Goal: Contribute content

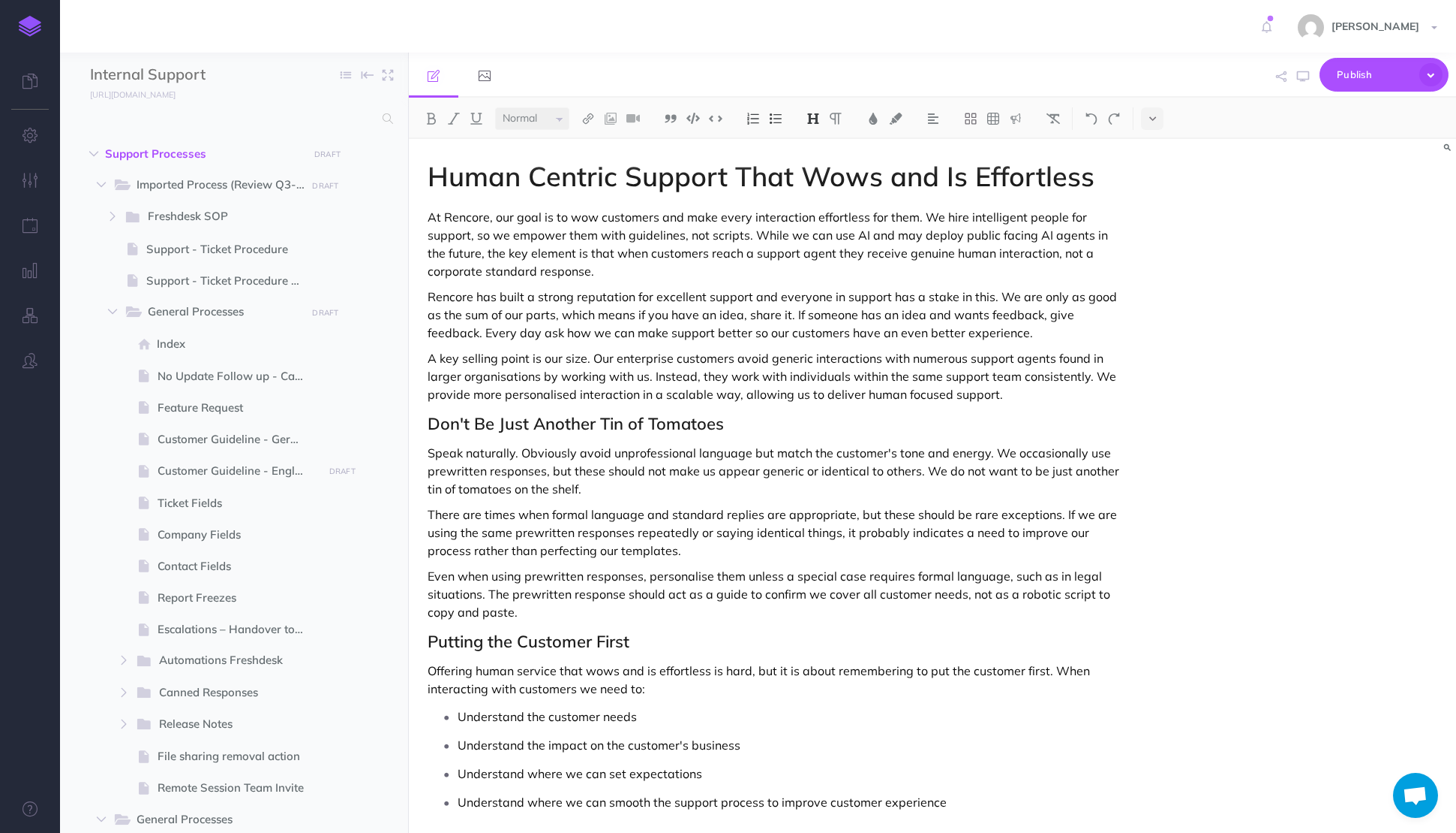
select select "null"
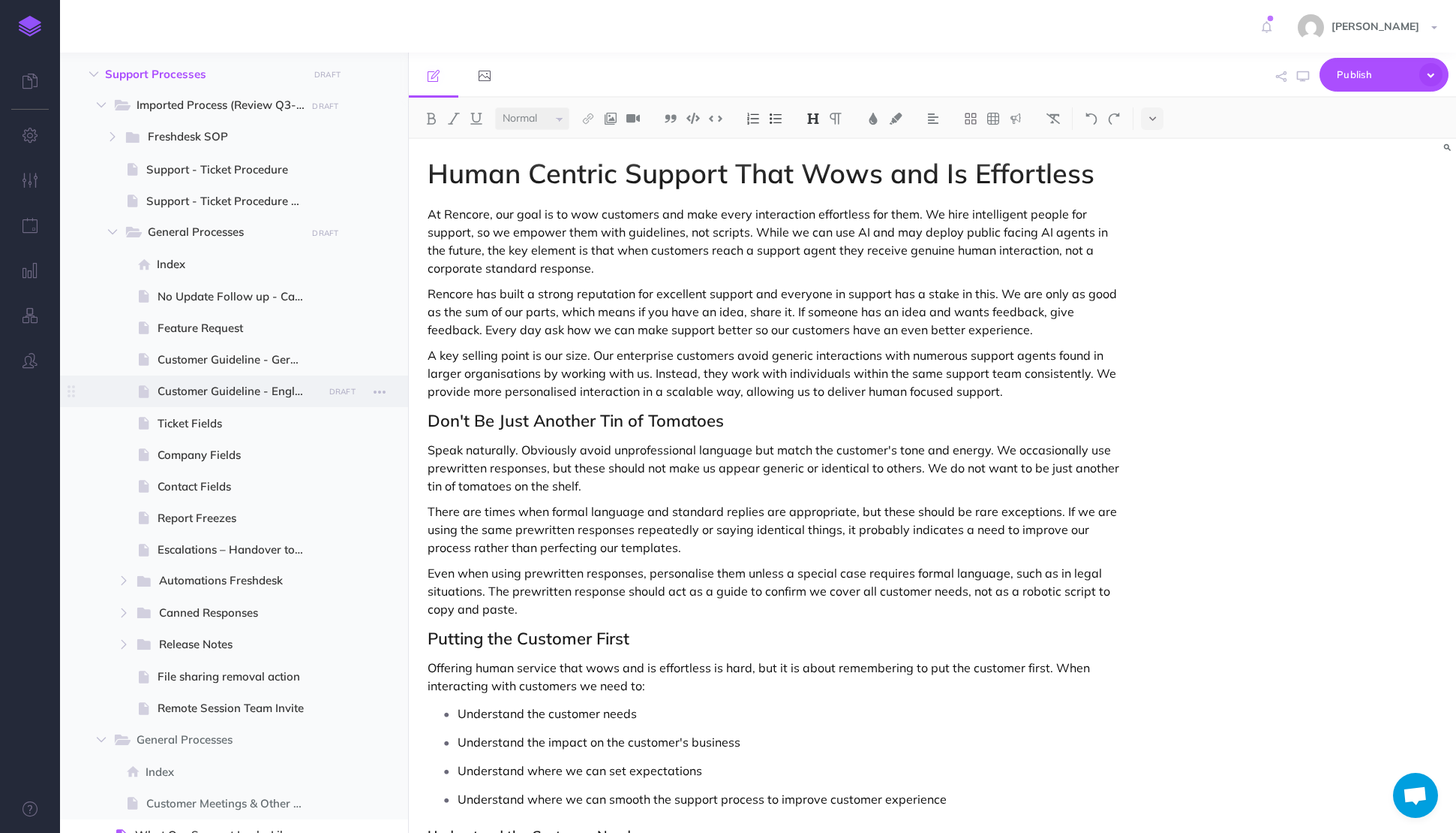
scroll to position [63, 0]
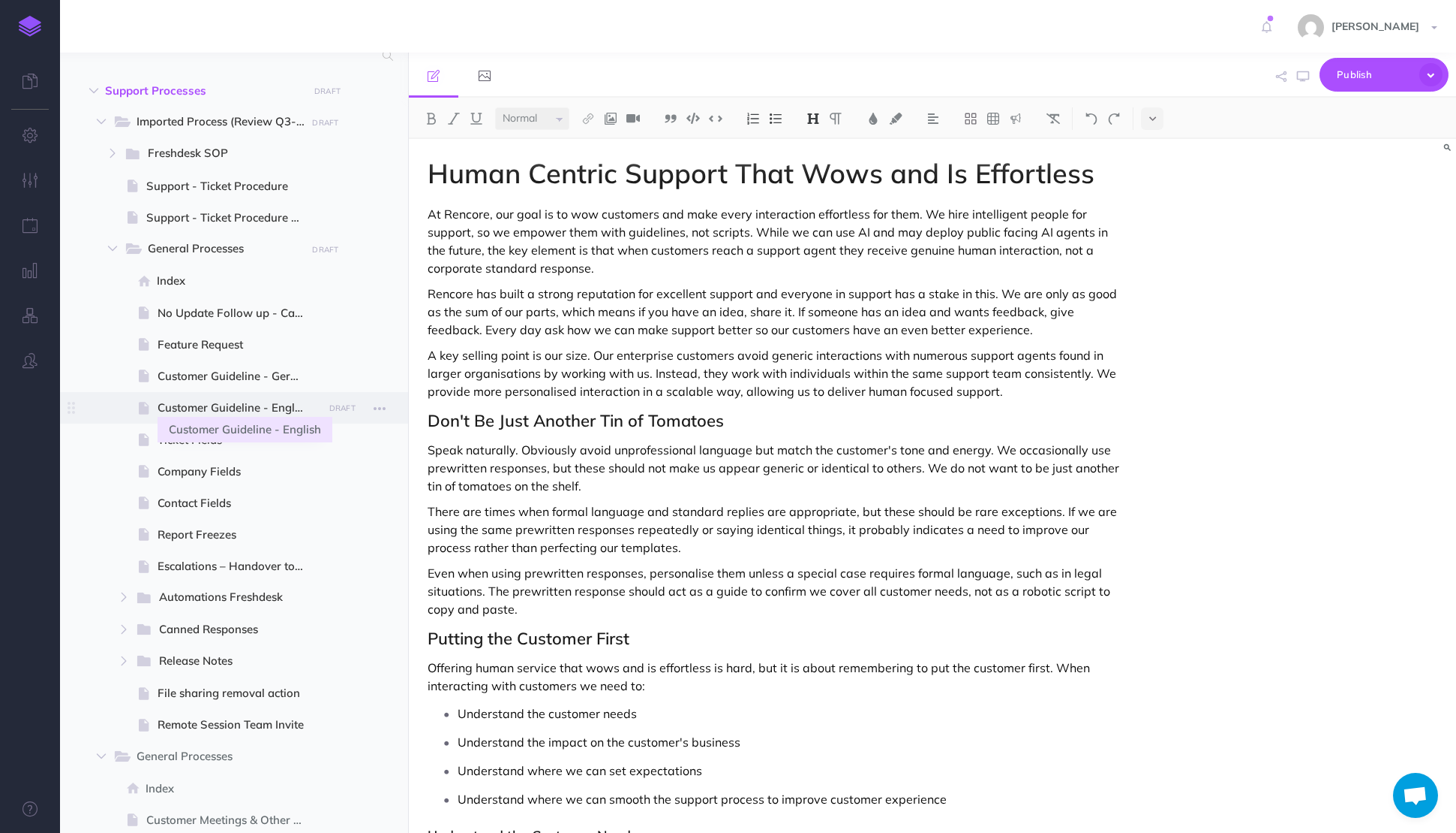
click at [269, 406] on span "Customer Guideline - English" at bounding box center [237, 408] width 160 height 18
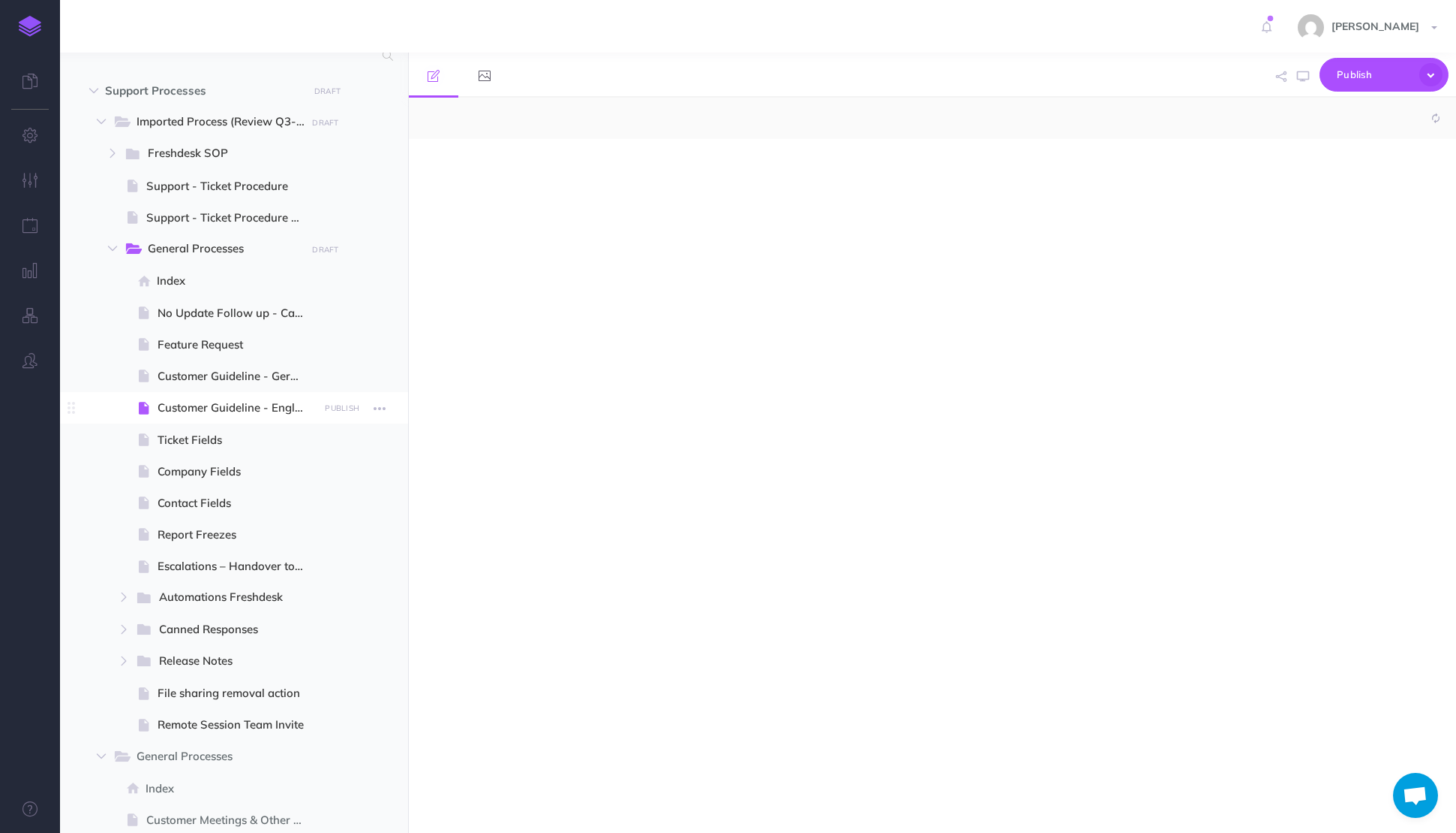
select select "null"
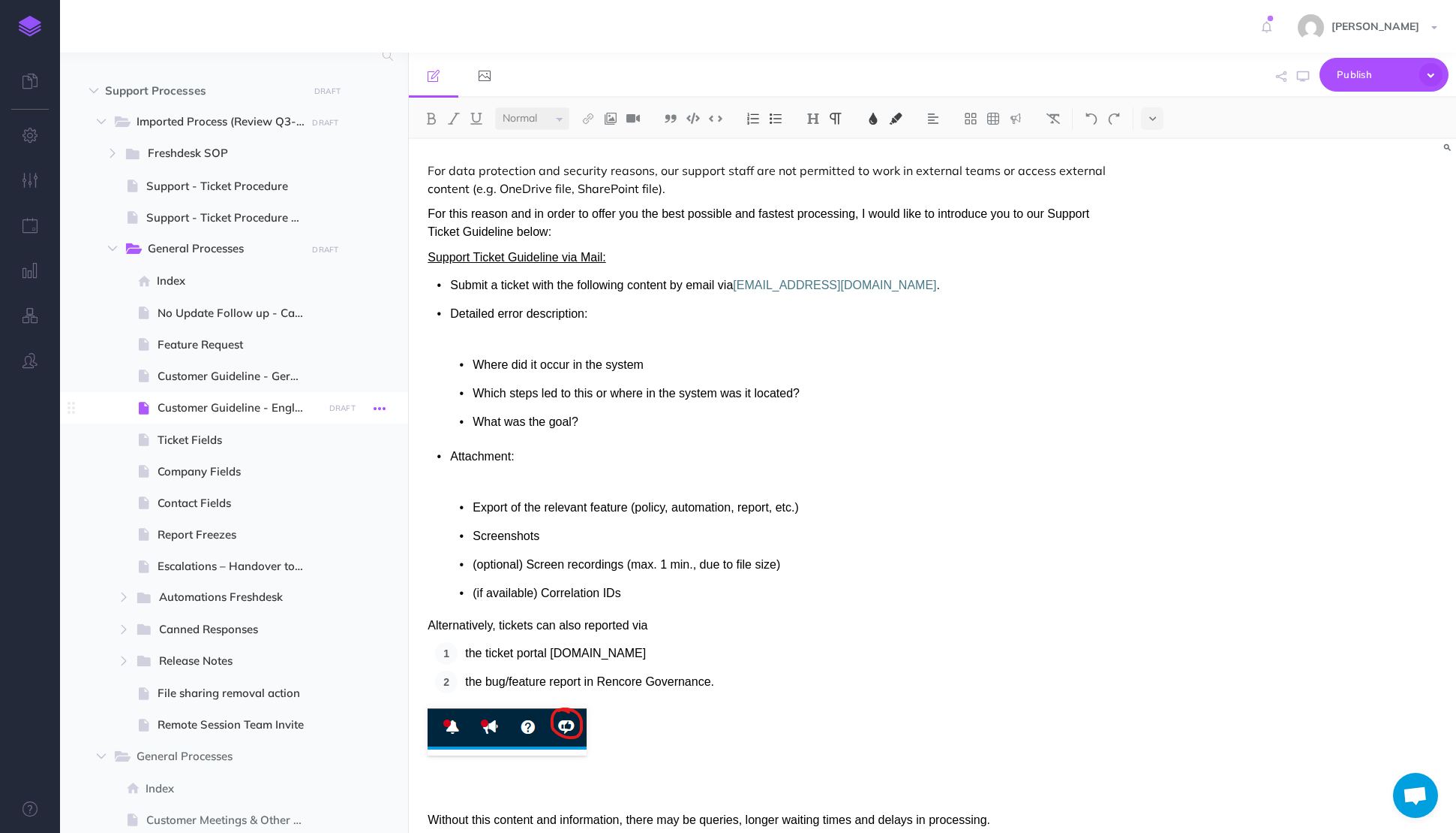
click at [380, 409] on icon "button" at bounding box center [379, 409] width 12 height 18
click at [473, 540] on span "Screenshots" at bounding box center [506, 535] width 67 height 13
click at [383, 411] on icon "button" at bounding box center [379, 409] width 12 height 18
click at [577, 424] on span "What was the goal?" at bounding box center [526, 421] width 106 height 13
click at [519, 440] on ul "Submit a ticket with the following content by email via [EMAIL_ADDRESS][DOMAIN_…" at bounding box center [775, 439] width 695 height 331
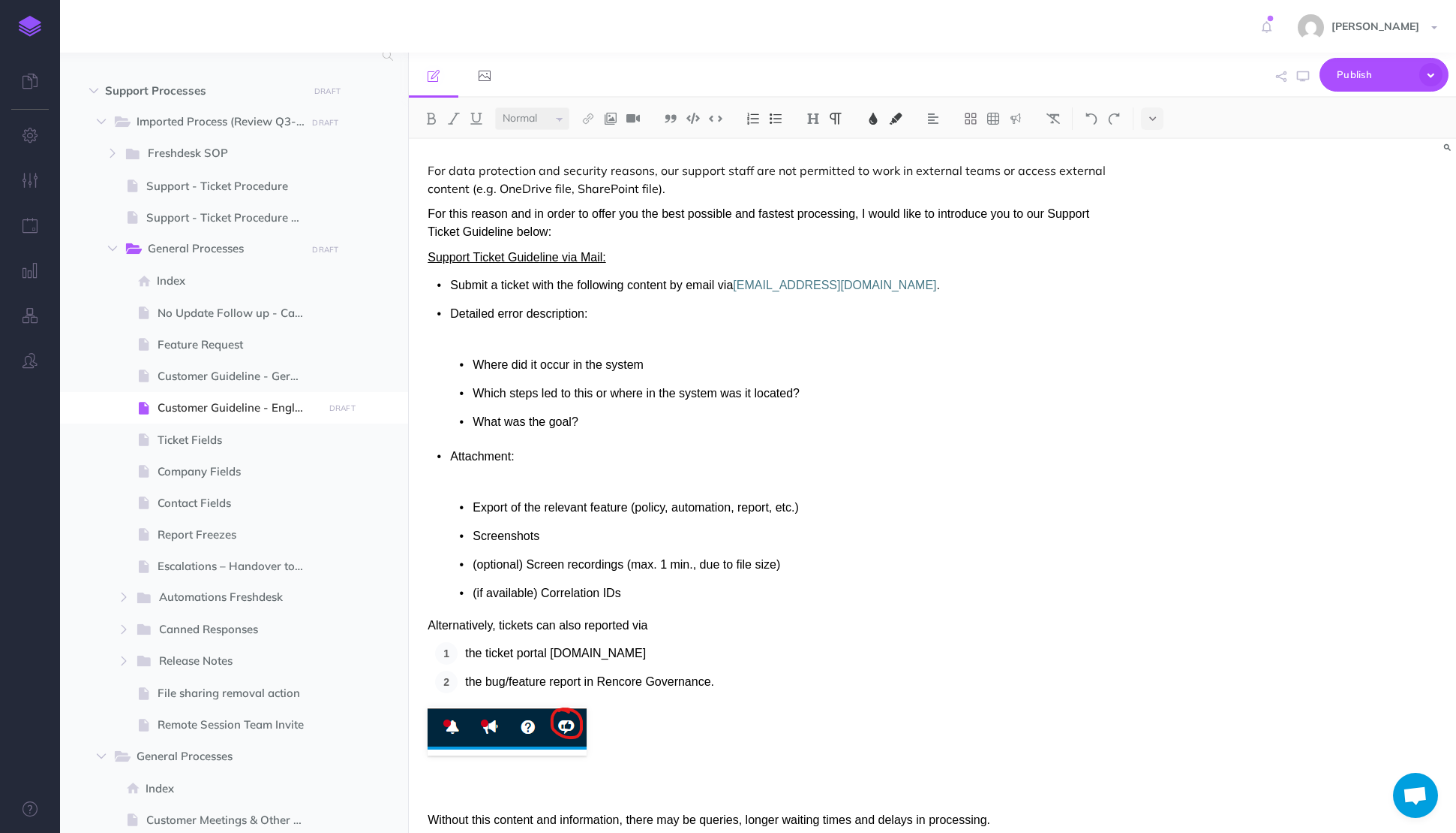
click at [507, 433] on ul "Submit a ticket with the following content by email via [EMAIL_ADDRESS][DOMAIN_…" at bounding box center [775, 439] width 695 height 331
click at [530, 457] on p "Attachment:" at bounding box center [787, 456] width 673 height 23
click at [623, 548] on ul "Export of the relevant feature (policy, automation, report, etc.) Screenshots (…" at bounding box center [787, 550] width 673 height 108
click at [383, 412] on icon "button" at bounding box center [379, 409] width 12 height 18
click at [345, 490] on link "Duplicate" at bounding box center [337, 484] width 113 height 25
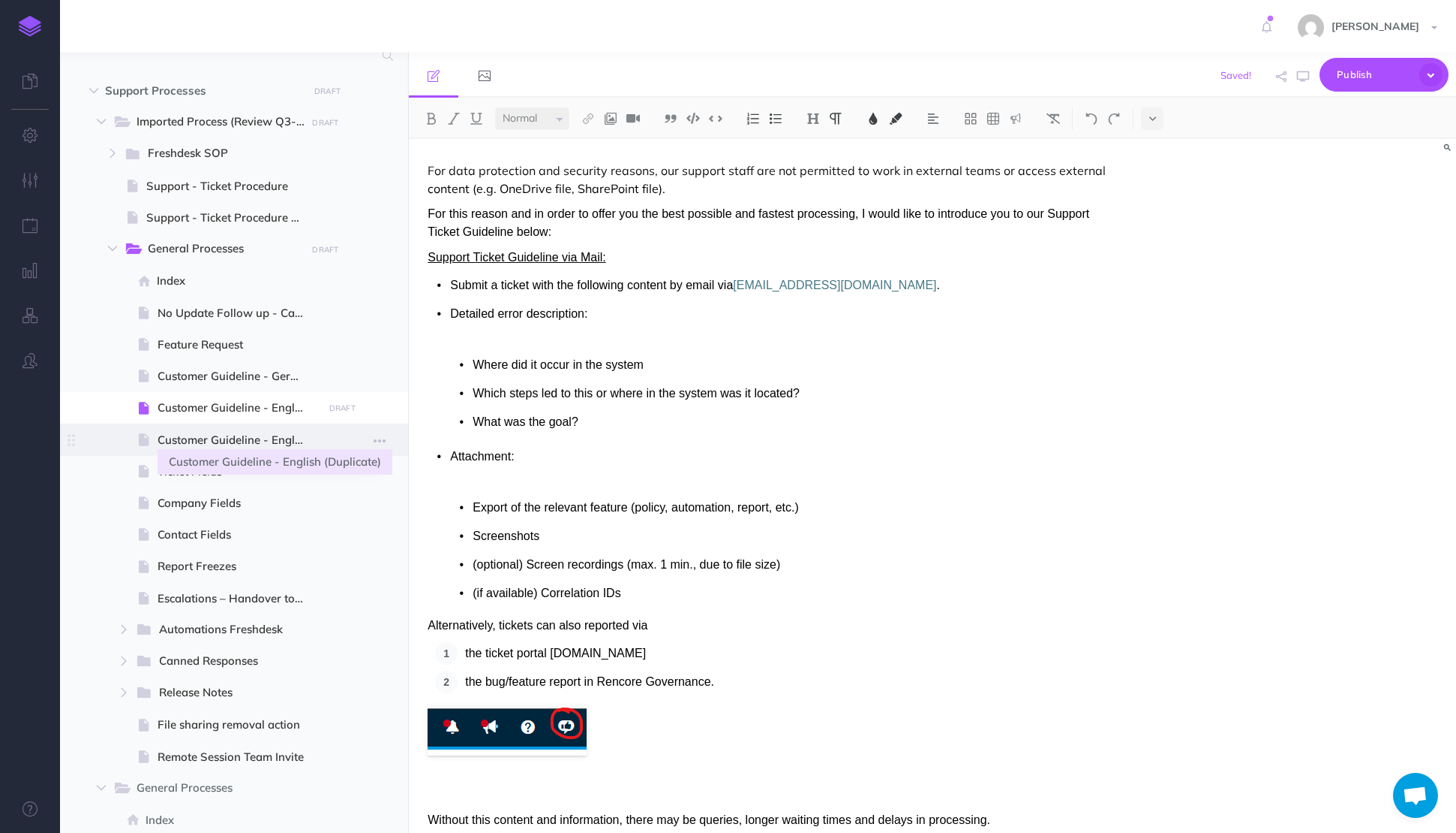
click at [260, 445] on span "Customer Guideline - English (Duplicate)" at bounding box center [237, 439] width 160 height 18
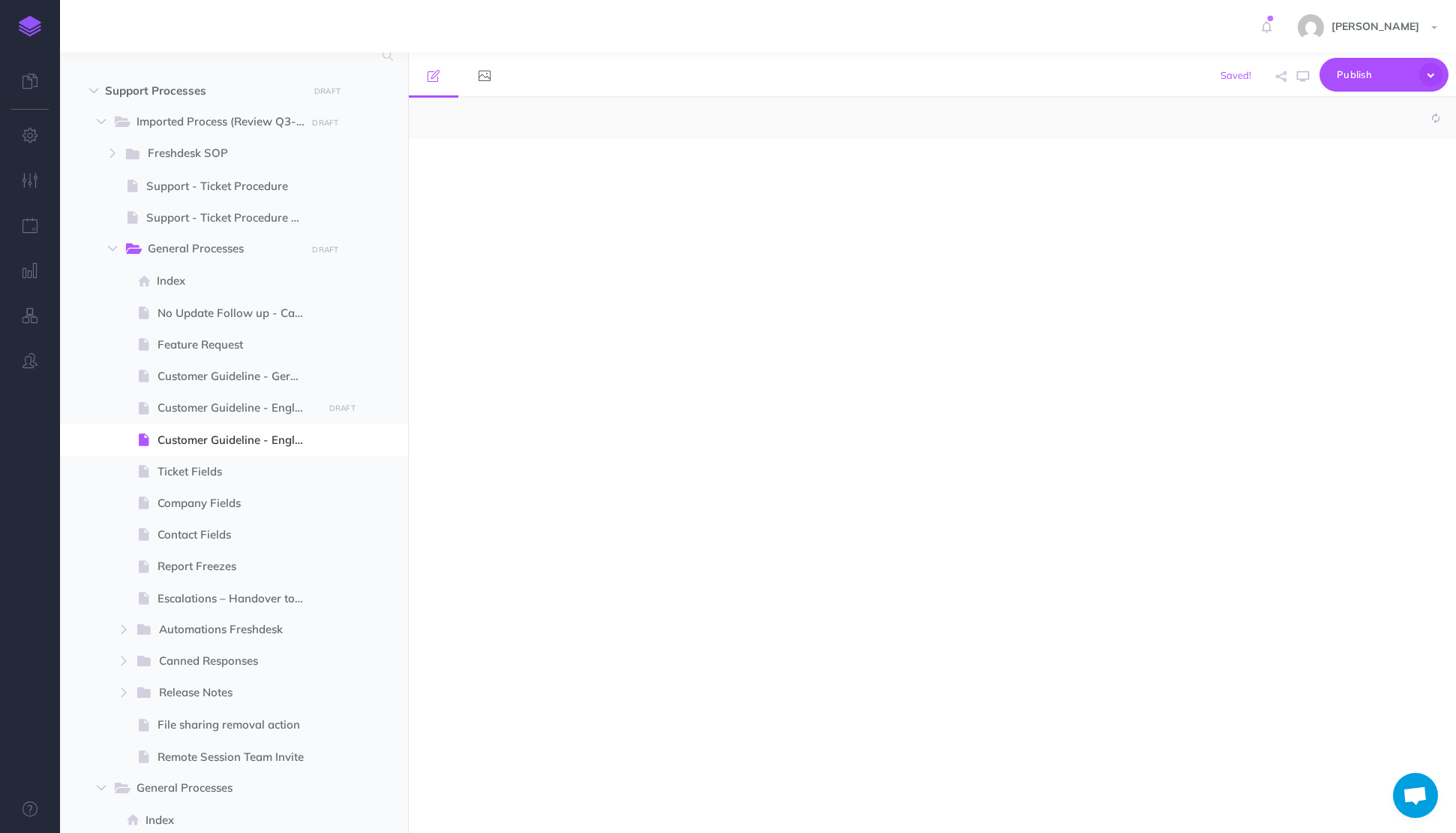
select select "null"
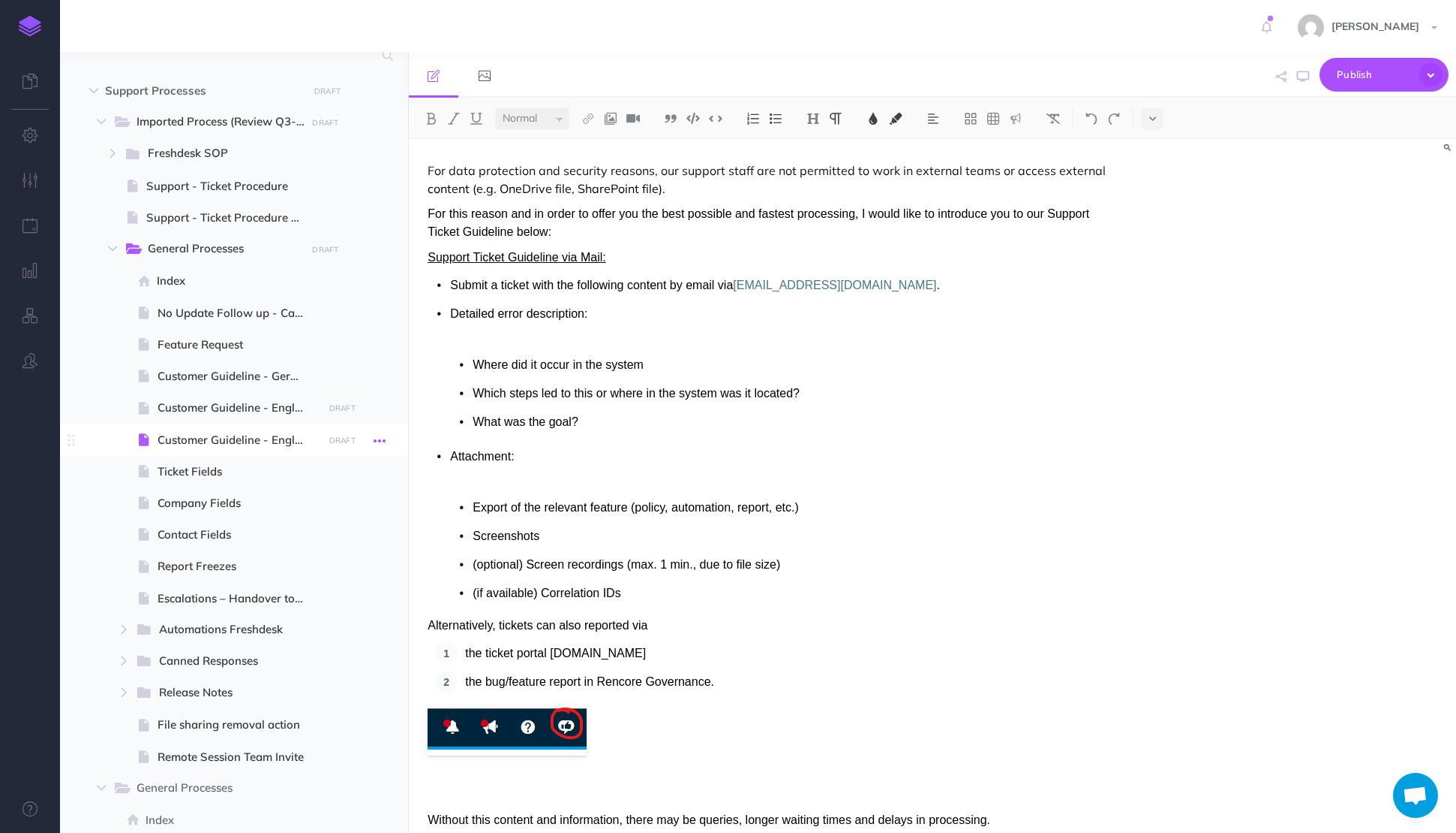
click at [378, 440] on icon "button" at bounding box center [379, 440] width 12 height 18
click at [336, 546] on link "Settings" at bounding box center [337, 540] width 113 height 25
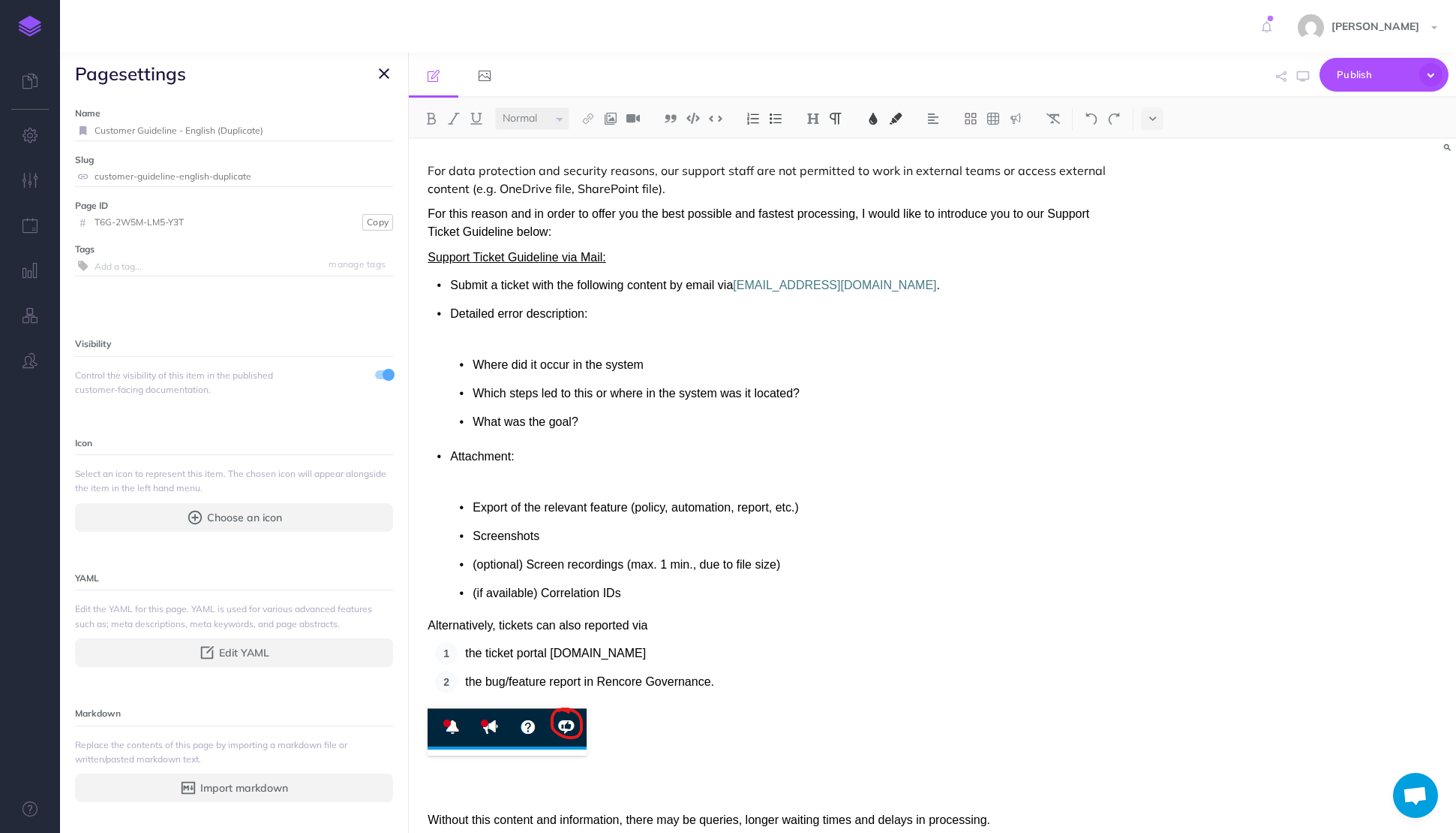
click at [293, 136] on input "Customer Guideline - English (Duplicate)" at bounding box center [244, 131] width 299 height 20
click at [239, 131] on input "Customer Guideline - English (Duplicate)" at bounding box center [244, 131] width 299 height 20
type input "Customer Guideline - English (Draft New Version 2025)"
click at [365, 133] on small "Save" at bounding box center [375, 130] width 20 height 11
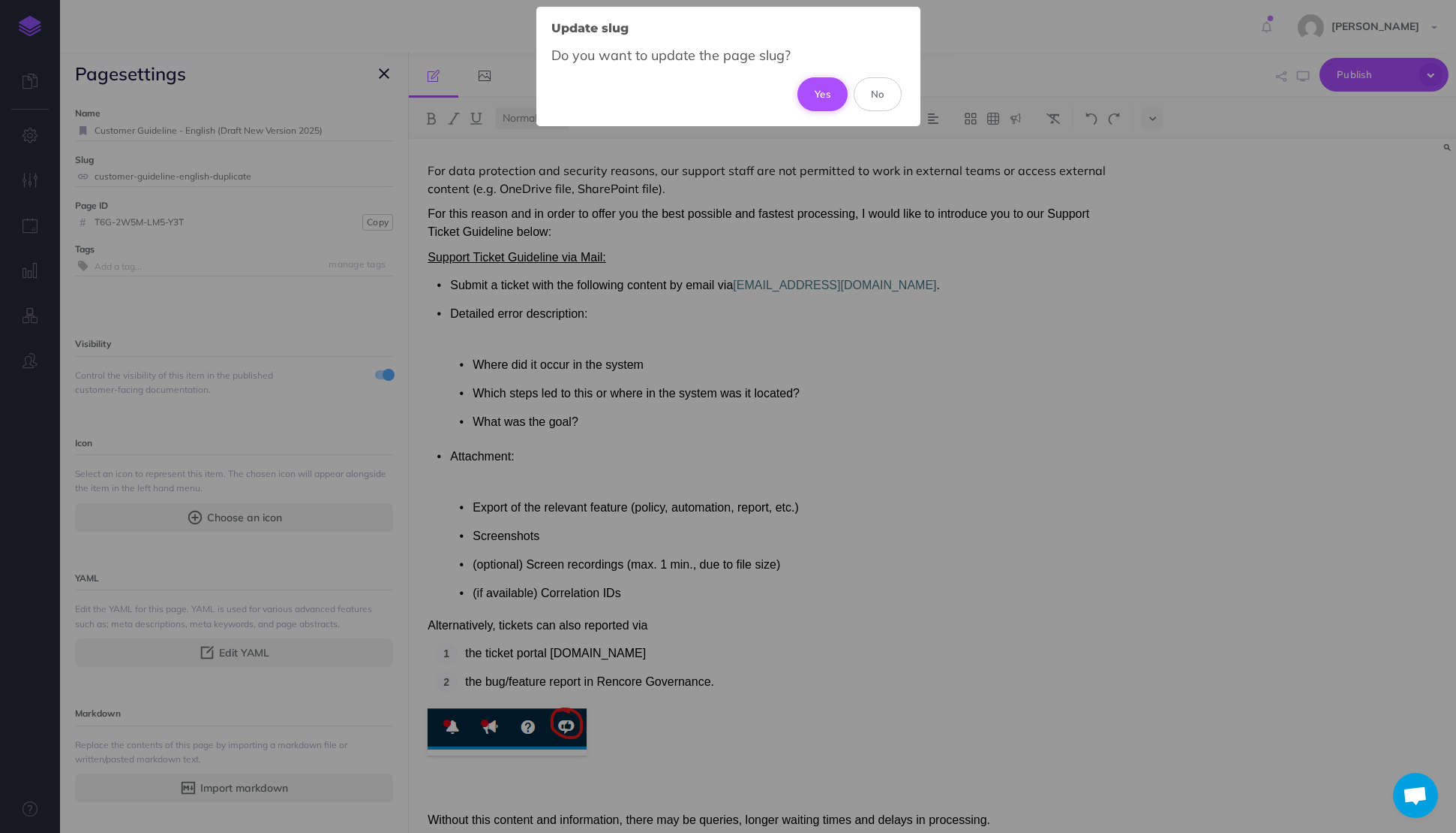
click at [831, 97] on button "Yes" at bounding box center [823, 94] width 50 height 33
type input "customer-guideline-english-draft-new-version-2025"
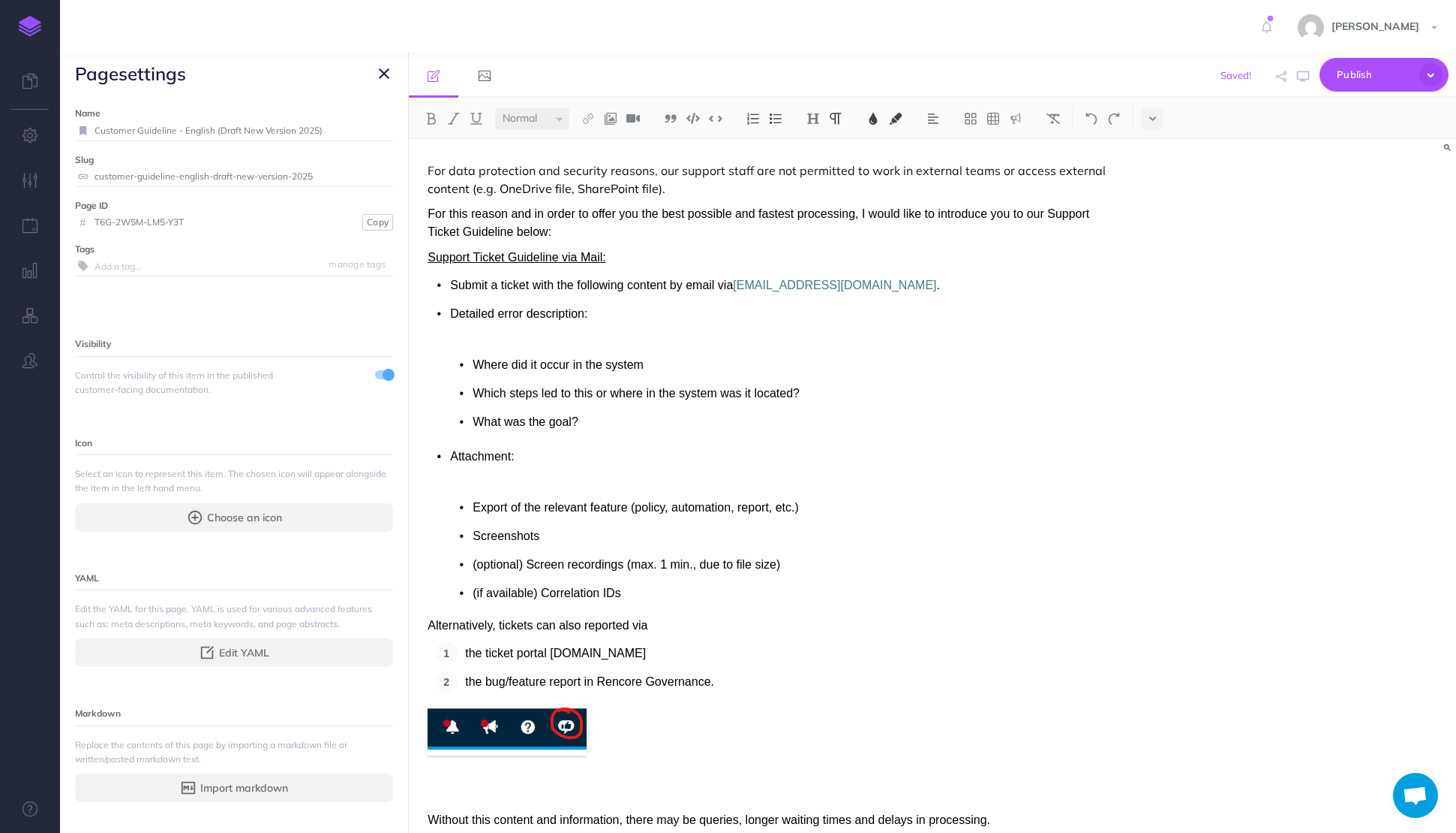
click at [620, 236] on p "For this reason and in order to offer you the best possible and fastest process…" at bounding box center [775, 223] width 695 height 36
click at [601, 333] on p at bounding box center [787, 336] width 673 height 23
click at [646, 346] on p at bounding box center [787, 336] width 673 height 23
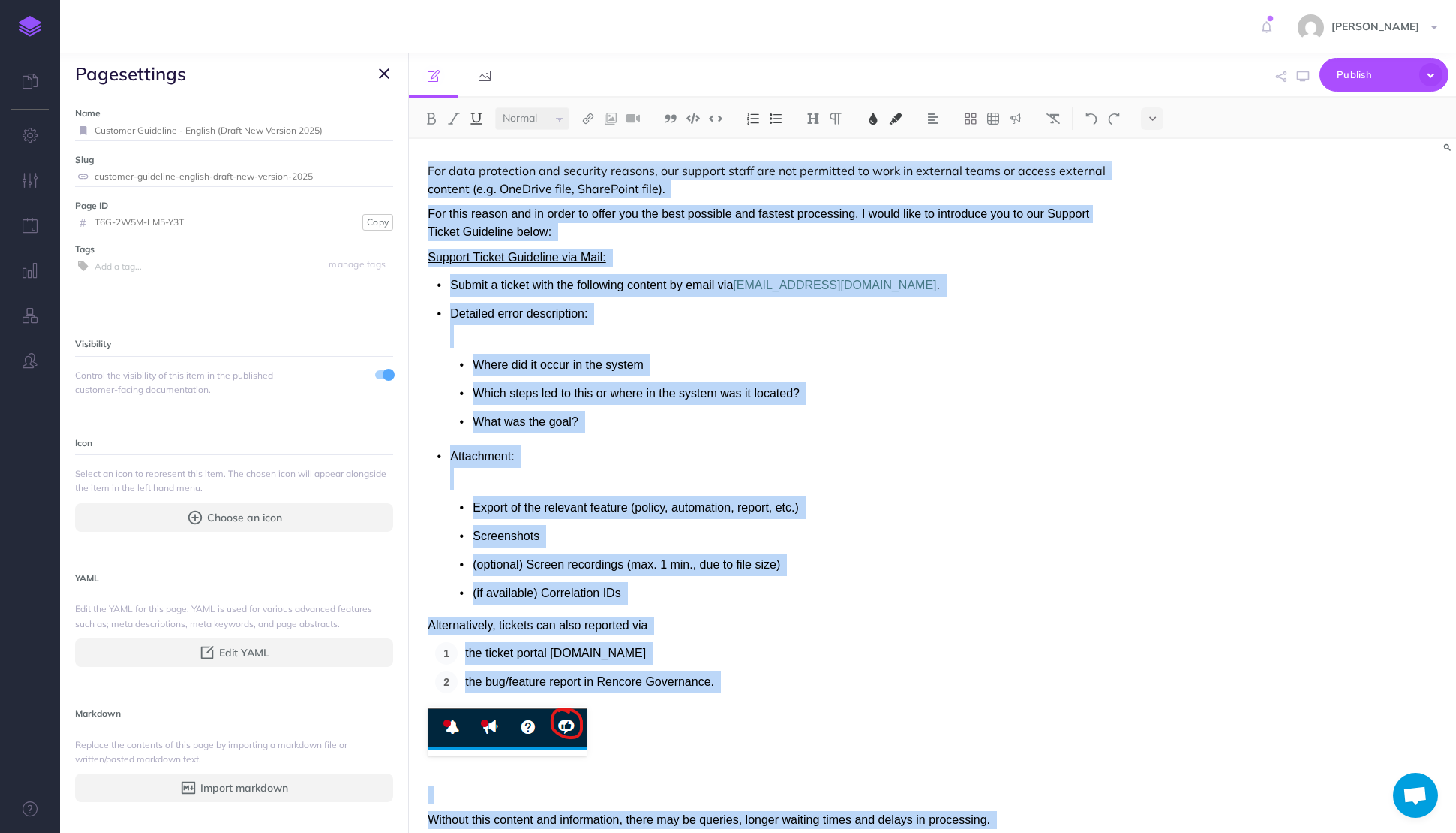
paste div
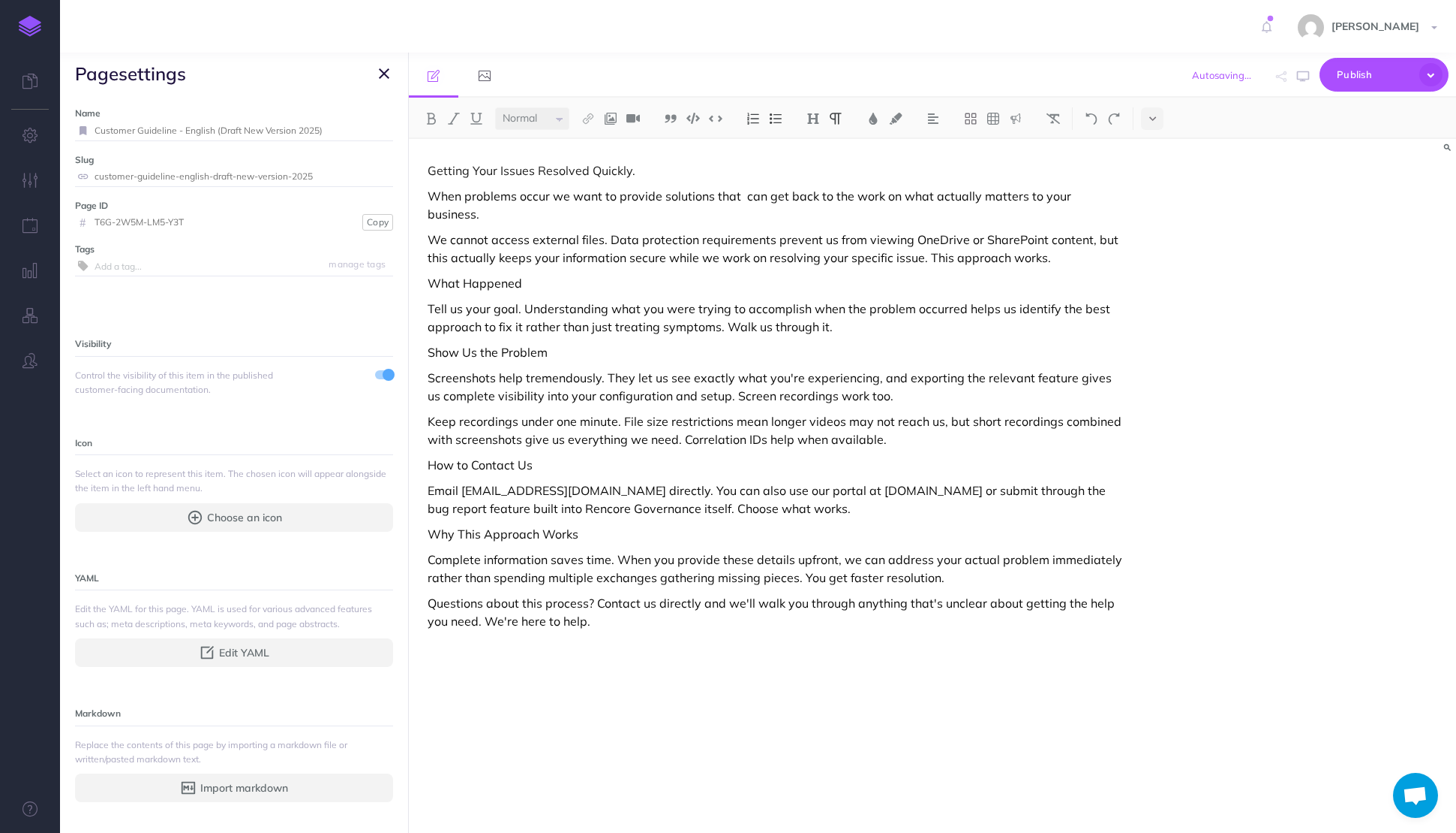
click at [655, 172] on p "Getting Your Issues Resolved Quickly." at bounding box center [775, 170] width 695 height 18
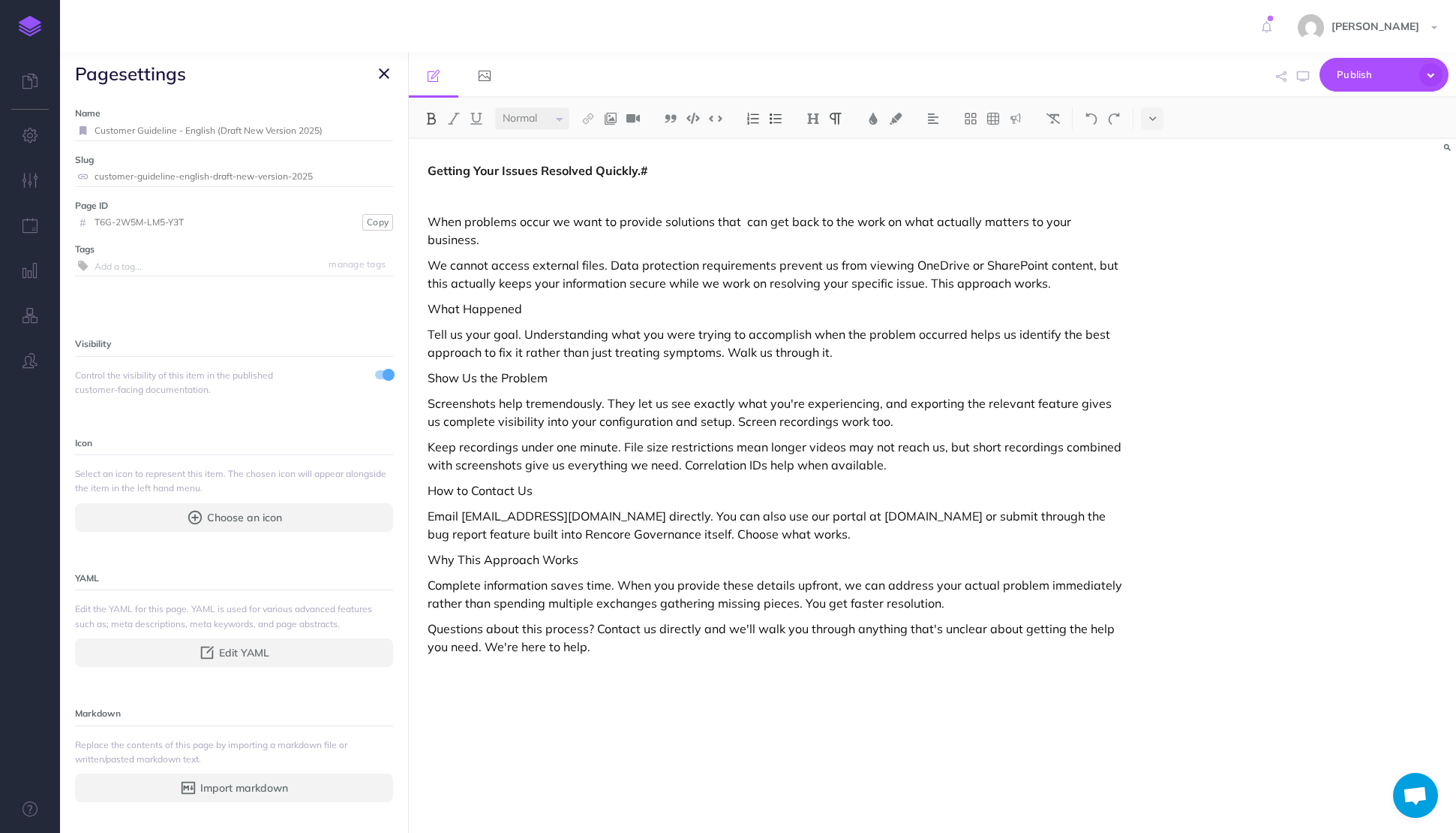
click at [610, 166] on strong "Getting Your Issues Resolved Quickly.#" at bounding box center [538, 169] width 221 height 15
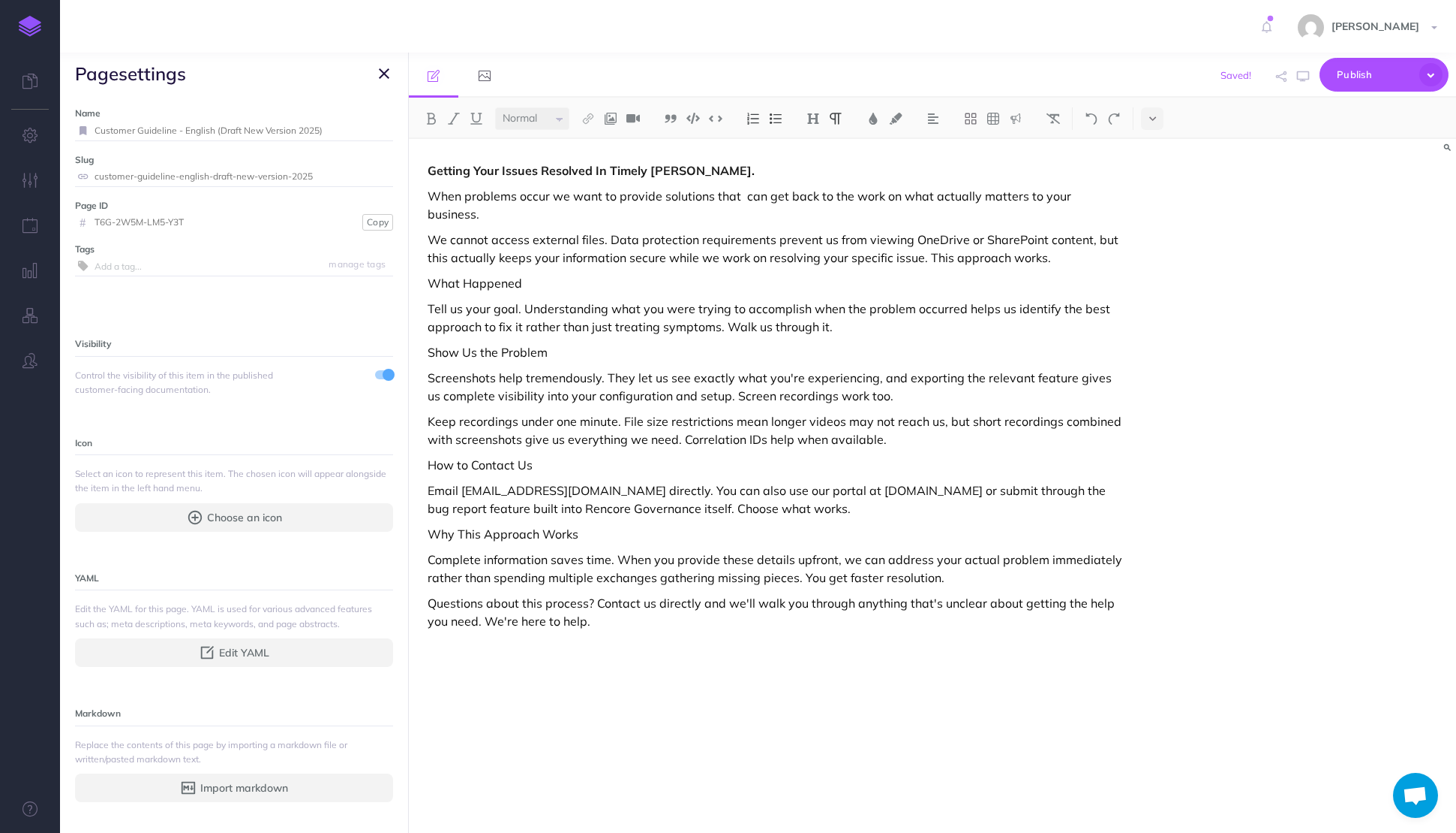
click at [706, 196] on p "When problems occur we want to provide solutions that can get back to the work …" at bounding box center [775, 205] width 695 height 36
click at [526, 217] on p "When problems occur we want to provide solution or workaround that can get back…" at bounding box center [775, 205] width 695 height 36
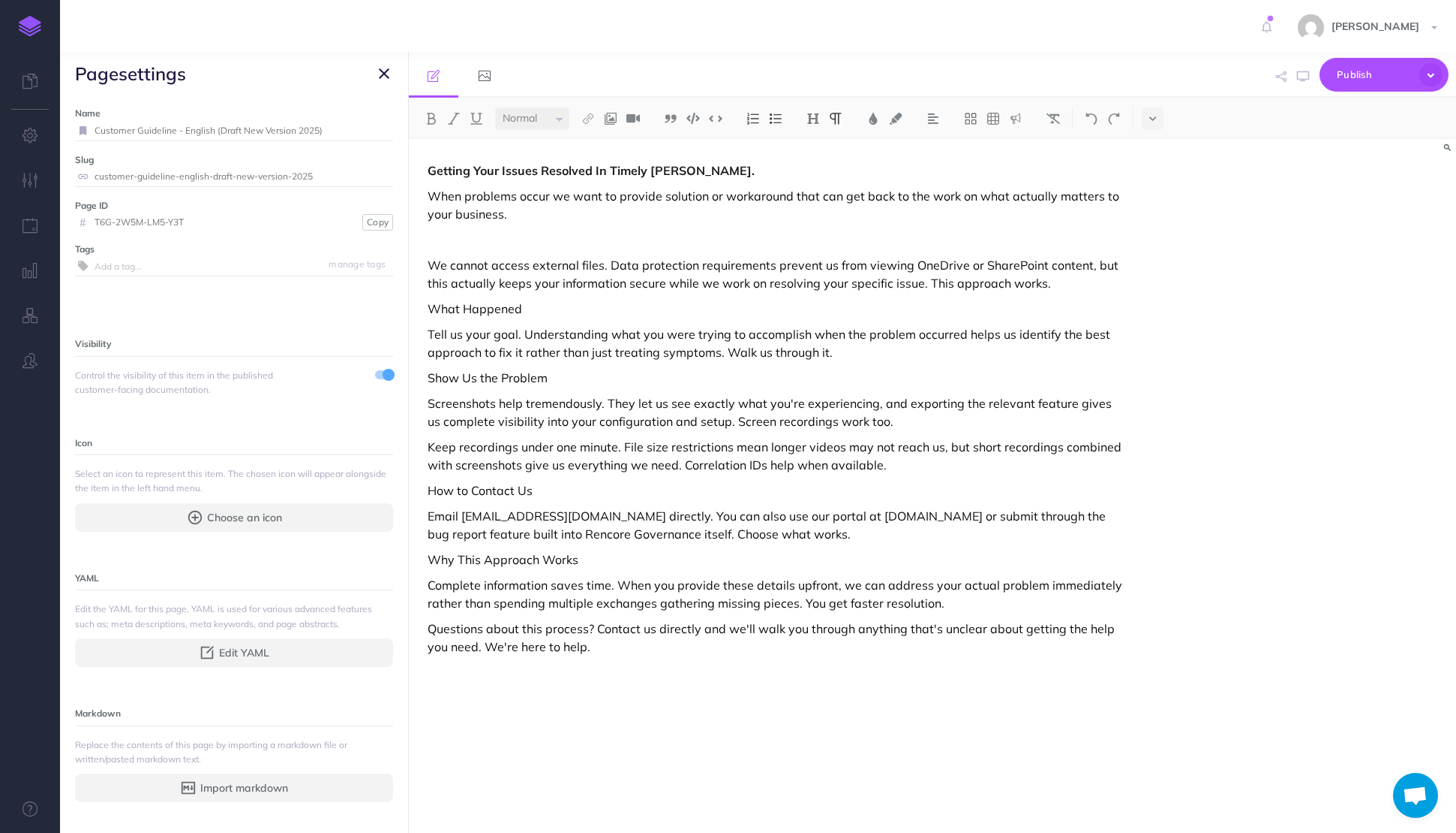
click at [605, 269] on p "We cannot access external files. Data protection requirements prevent us from v…" at bounding box center [775, 274] width 695 height 36
click at [738, 261] on p "Data protection requirements prevent us from viewing OneDrive or SharePoint con…" at bounding box center [775, 274] width 695 height 36
click at [900, 266] on p "Data protection requirements prevent us from viewing OneDrive or SharePoint con…" at bounding box center [775, 274] width 695 height 36
click at [903, 268] on p "Data protection requirements prevent us from viewing OneDrive or SharePoint con…" at bounding box center [775, 274] width 695 height 36
click at [905, 269] on p "Data protection requirements prevent us from viewing OneDrive or SharePoint con…" at bounding box center [775, 274] width 695 height 36
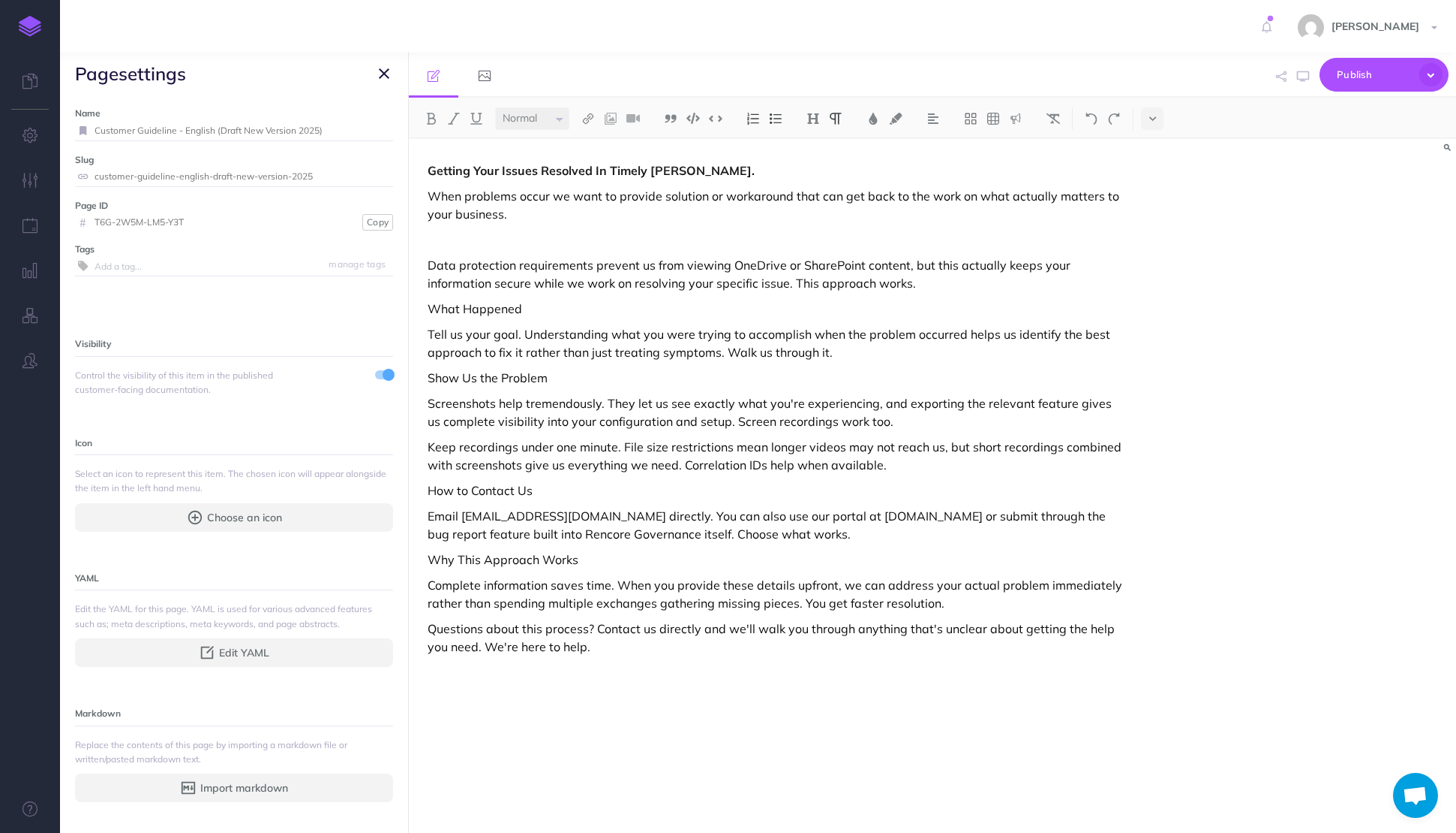
click at [861, 269] on p "Data protection requirements prevent us from viewing OneDrive or SharePoint con…" at bounding box center [775, 274] width 695 height 36
click at [733, 260] on p "Data protection requirements prevent us from viewing OneDrive or SharePoint con…" at bounding box center [775, 274] width 695 height 36
click at [796, 285] on p "Data protection requirements prevent us from viewing external OneDrive or Share…" at bounding box center [775, 274] width 695 height 36
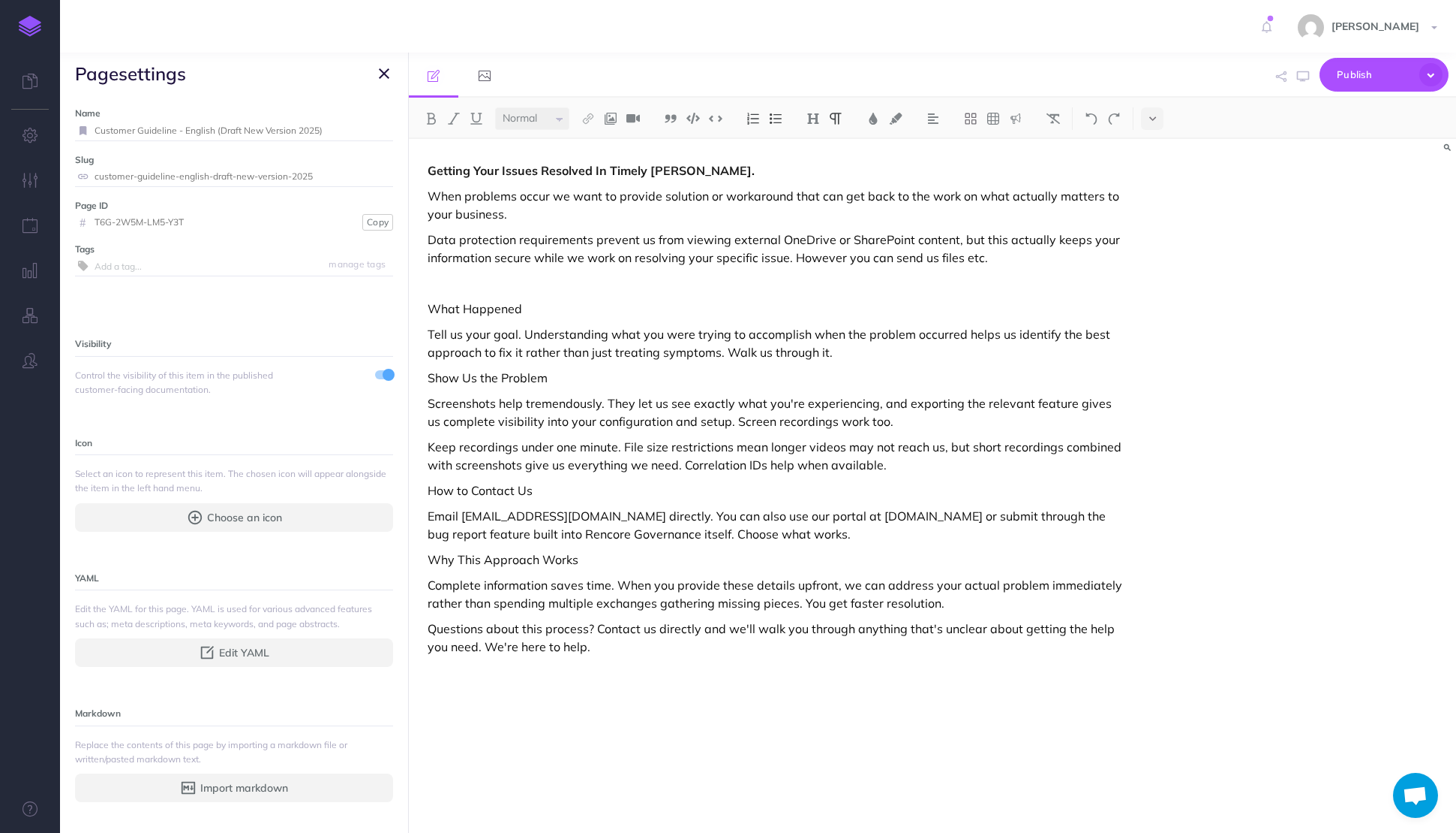
drag, startPoint x: 531, startPoint y: 345, endPoint x: 563, endPoint y: 357, distance: 34.2
click at [531, 345] on p "Tell us your goal. Understanding what you were trying to accomplish when the pr…" at bounding box center [775, 343] width 695 height 36
click at [653, 358] on p "Tell us your goal. Understanding what you were trying to accomplish when the pr…" at bounding box center [775, 343] width 695 height 36
click at [788, 354] on p "Tell us your goal. Understanding what you were trying to accomplish when the pr…" at bounding box center [775, 343] width 695 height 36
click at [832, 352] on p "Tell us your goal. Understanding what you were trying to accomplish when the pr…" at bounding box center [775, 343] width 695 height 36
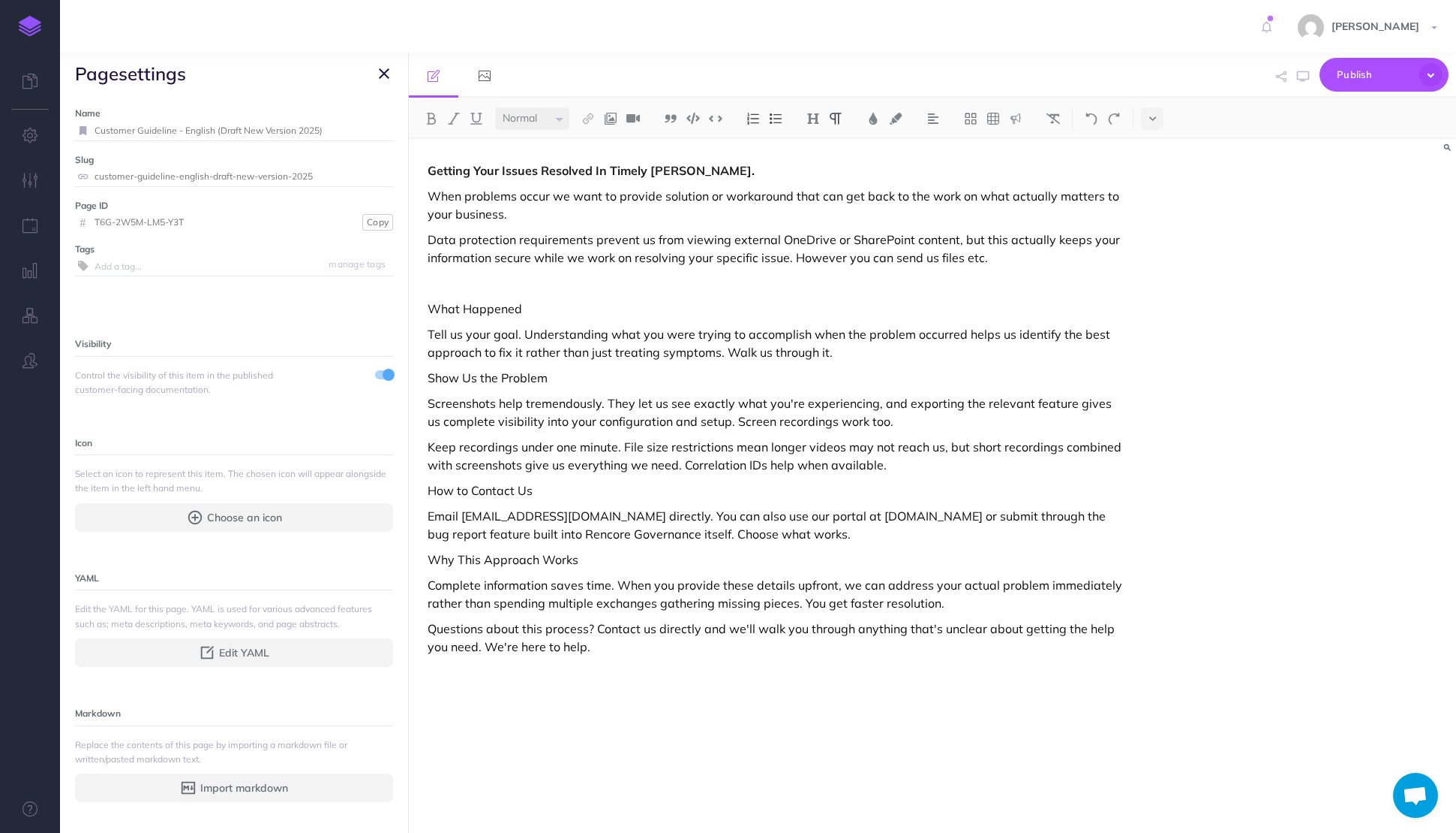
click at [827, 355] on p "Tell us your goal. Understanding what you were trying to accomplish when the pr…" at bounding box center [775, 343] width 695 height 36
drag, startPoint x: 845, startPoint y: 354, endPoint x: 728, endPoint y: 354, distance: 117.0
click at [726, 353] on p "Tell us your goal. Understanding what you were trying to accomplish when the pr…" at bounding box center [775, 343] width 695 height 36
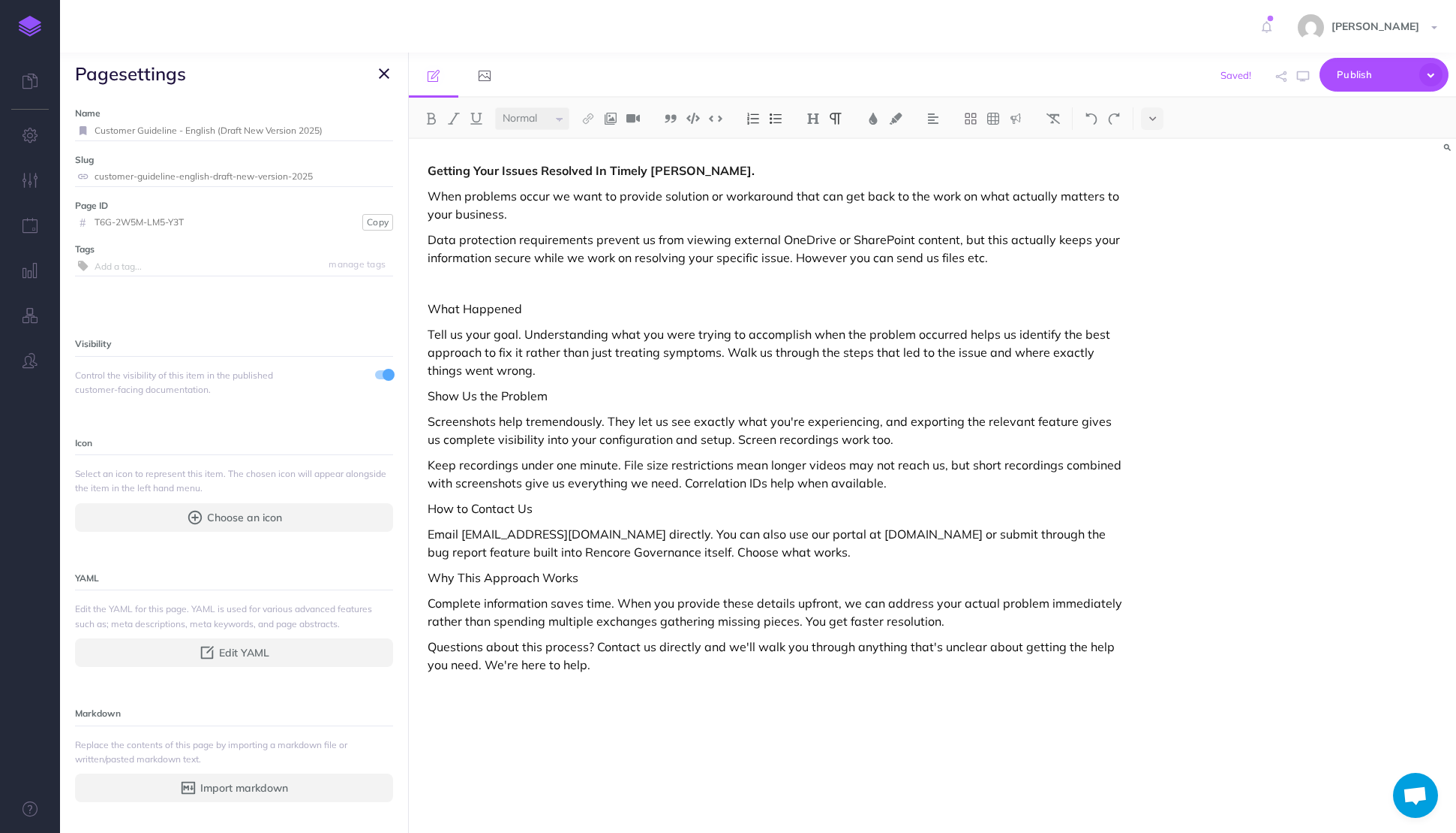
click at [543, 378] on p "Tell us your goal. Understanding what you were trying to accomplish when the pr…" at bounding box center [775, 352] width 695 height 54
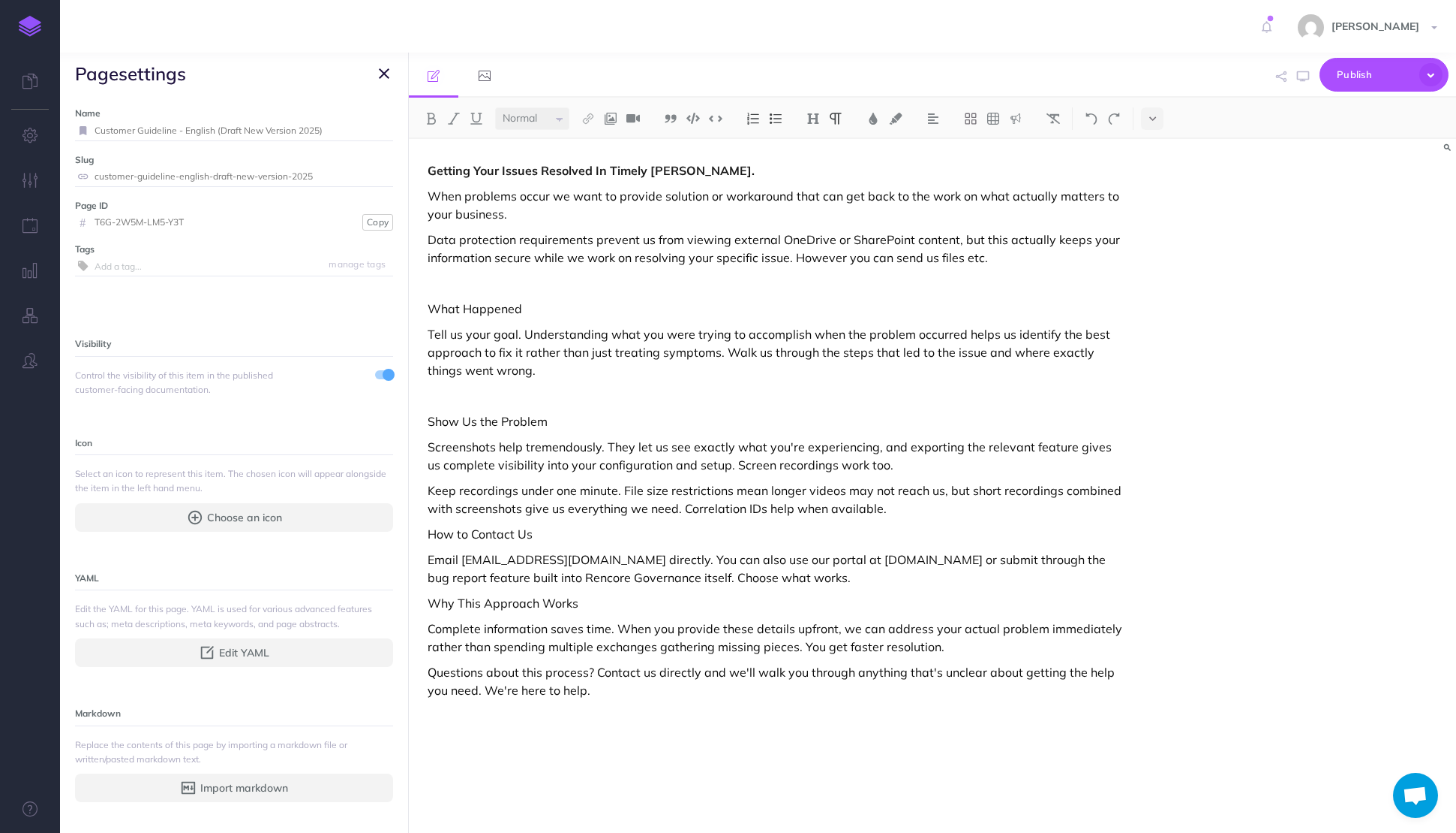
drag, startPoint x: 873, startPoint y: 355, endPoint x: 986, endPoint y: 352, distance: 113.0
click at [986, 352] on p "Tell us your goal. Understanding what you were trying to accomplish when the pr…" at bounding box center [775, 352] width 695 height 54
drag, startPoint x: 984, startPoint y: 352, endPoint x: 878, endPoint y: 347, distance: 106.1
click at [871, 352] on p "Tell us your goal. Understanding what you were trying to accomplish when the pr…" at bounding box center [775, 352] width 695 height 54
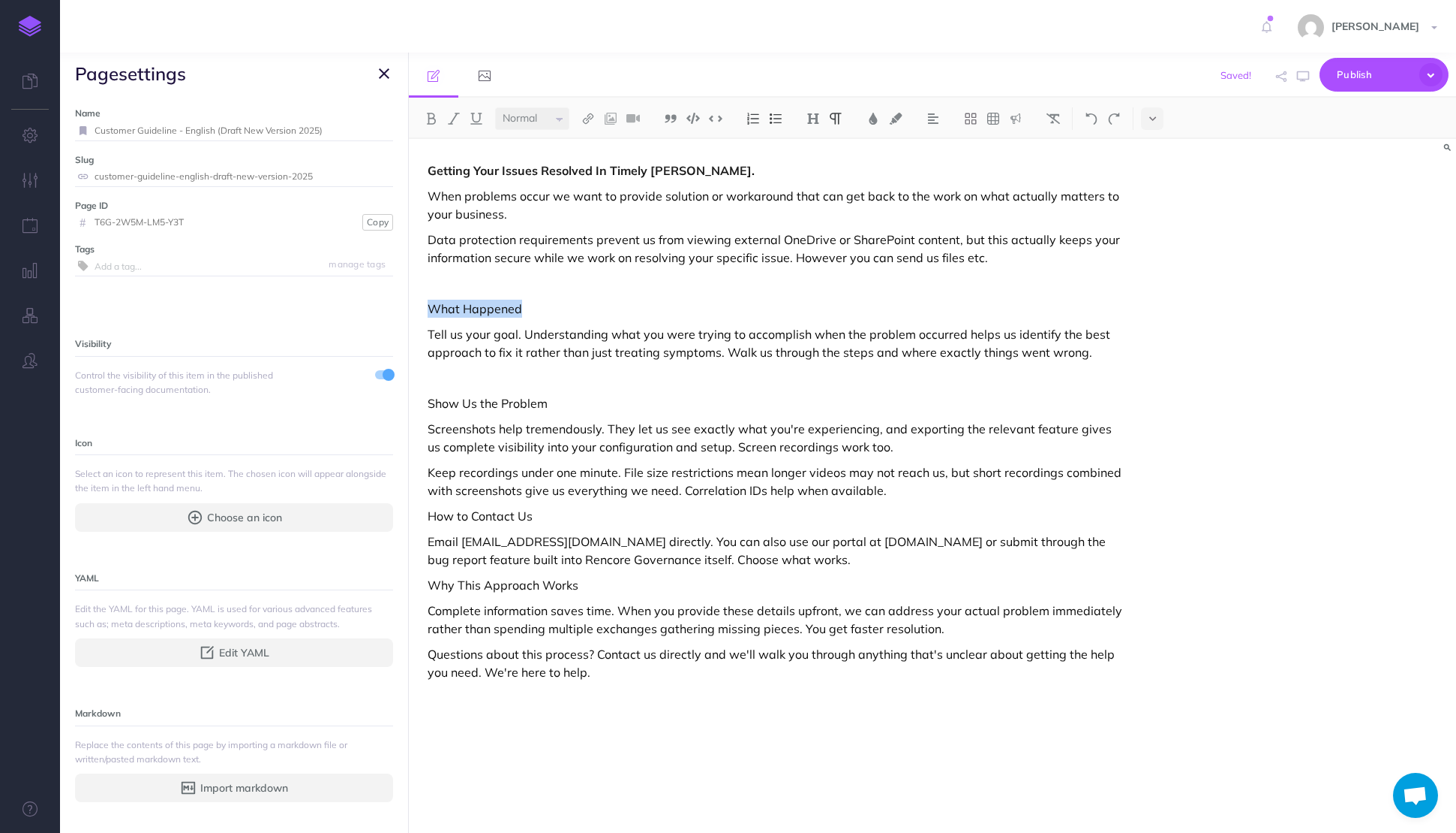
drag, startPoint x: 551, startPoint y: 305, endPoint x: 428, endPoint y: 303, distance: 123.0
click at [428, 303] on p "What Happened" at bounding box center [775, 309] width 695 height 18
drag, startPoint x: 573, startPoint y: 409, endPoint x: 428, endPoint y: 395, distance: 145.7
click at [402, 400] on div "Internal Support Collapse all Expand all Expand to root folders [URL][DOMAIN_NA…" at bounding box center [758, 442] width 1396 height 780
click at [592, 474] on p "Keep recordings under one minute. File size restrictions mean longer videos may…" at bounding box center [775, 481] width 695 height 36
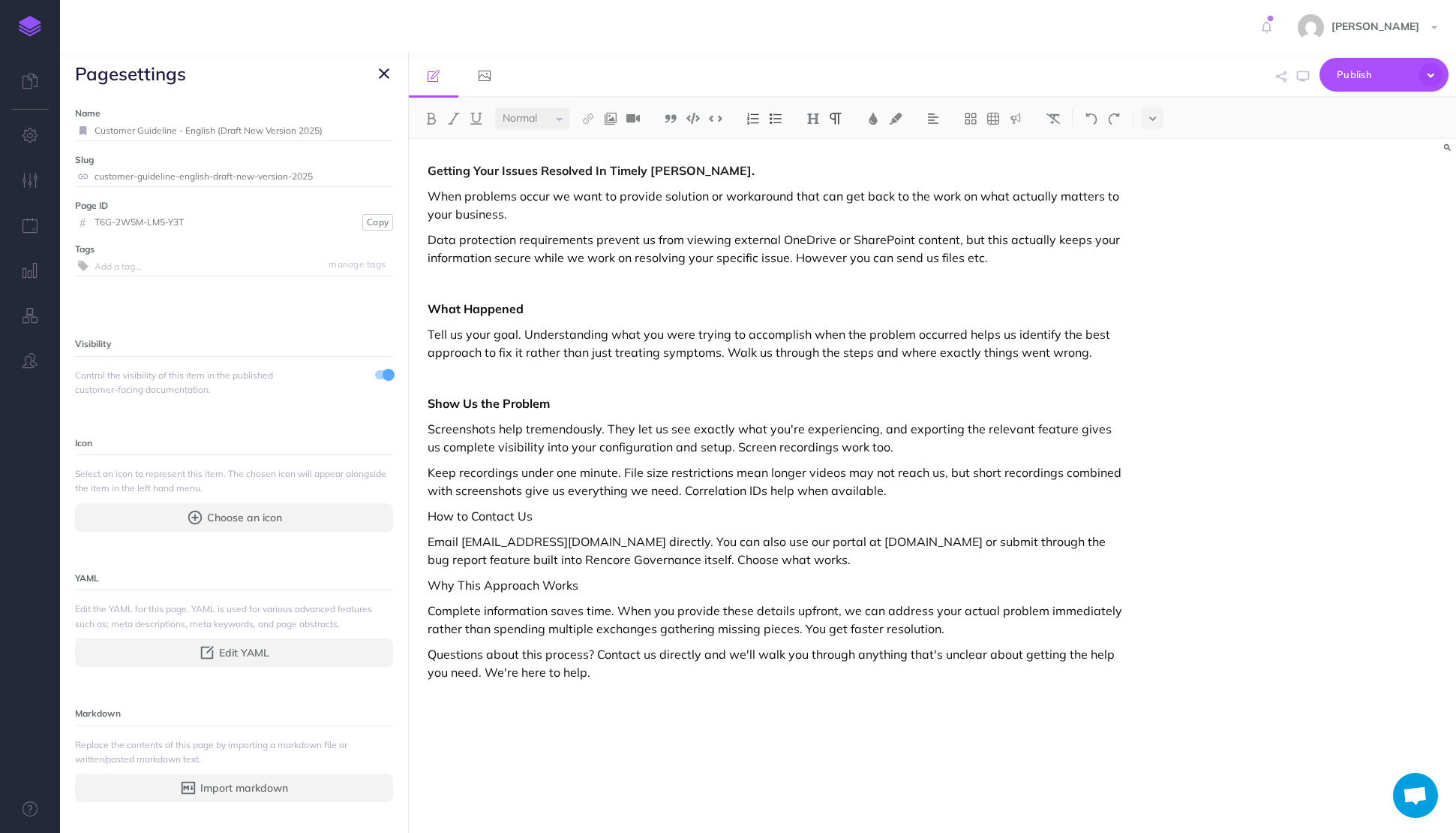
click at [575, 473] on p "Keep recordings under one minute. File size restrictions mean longer videos may…" at bounding box center [775, 481] width 695 height 36
click at [666, 496] on p "Keep recordings under one minute. File size restrictions mean longer videos may…" at bounding box center [775, 481] width 695 height 36
drag, startPoint x: 904, startPoint y: 491, endPoint x: 682, endPoint y: 492, distance: 222.0
click at [682, 492] on p "Keep recordings under one minute. File size restrictions mean longer videos may…" at bounding box center [775, 481] width 695 height 36
drag, startPoint x: 704, startPoint y: 490, endPoint x: 690, endPoint y: 492, distance: 14.1
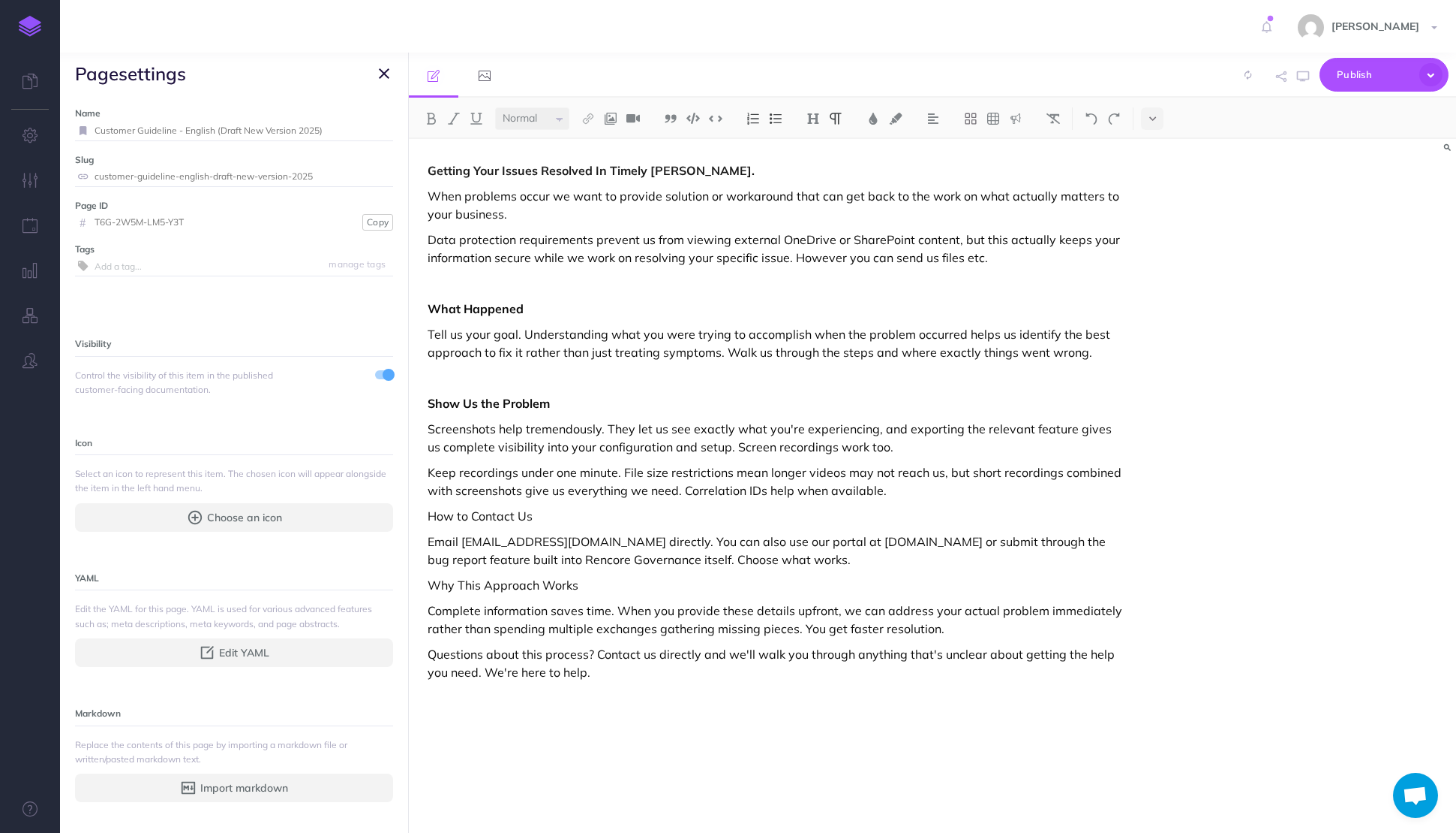
click at [703, 490] on p "Keep recordings under one minute. File size restrictions mean longer videos may…" at bounding box center [775, 481] width 695 height 36
click at [684, 492] on p "Keep recordings under one minute. File size restrictions mean longer videos may…" at bounding box center [775, 481] width 695 height 36
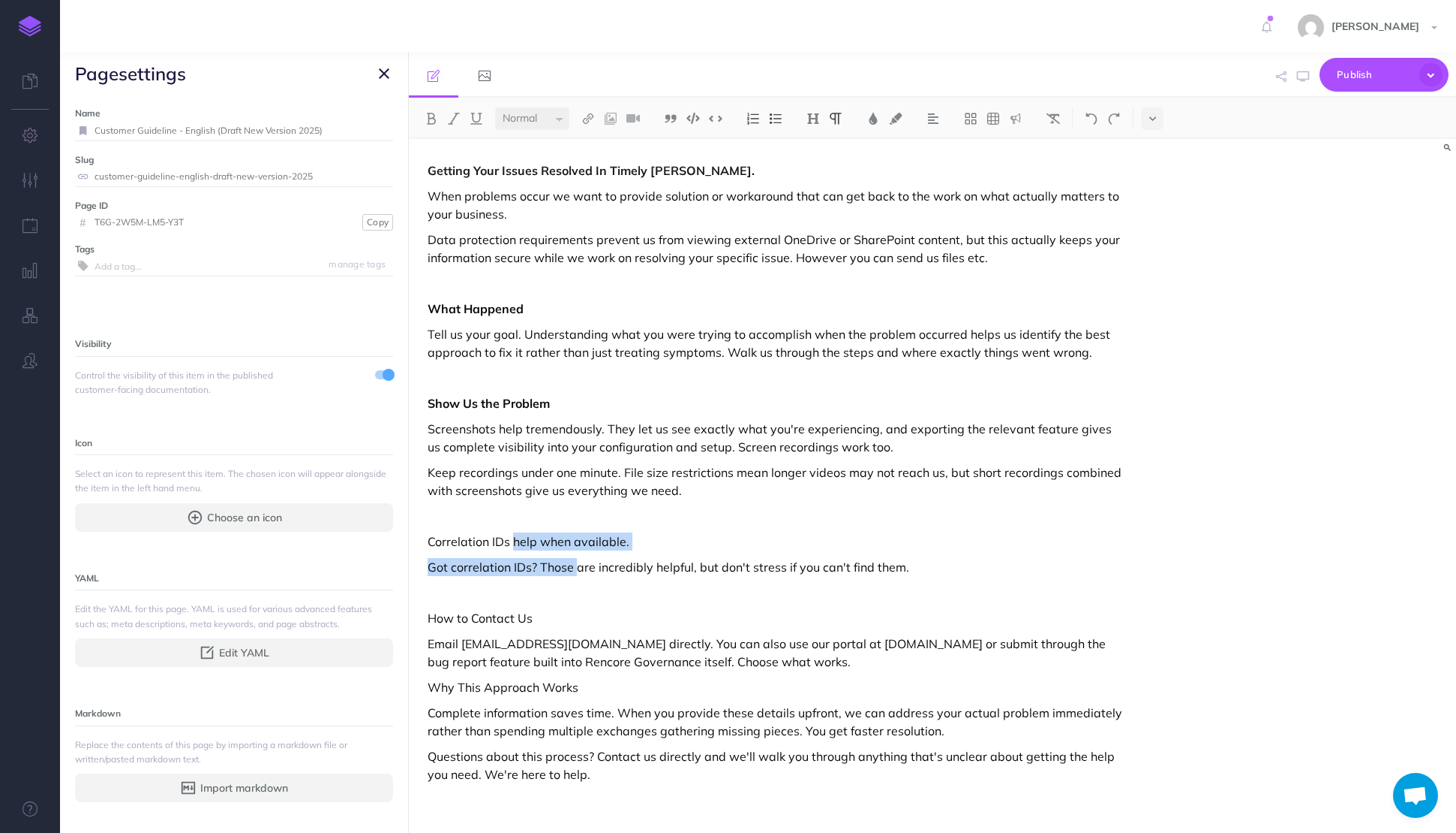
drag, startPoint x: 576, startPoint y: 571, endPoint x: 515, endPoint y: 543, distance: 67.1
click at [515, 543] on div "Getting Your Issues Resolved In Timely [PERSON_NAME]. When problems occur we wa…" at bounding box center [776, 477] width 733 height 679
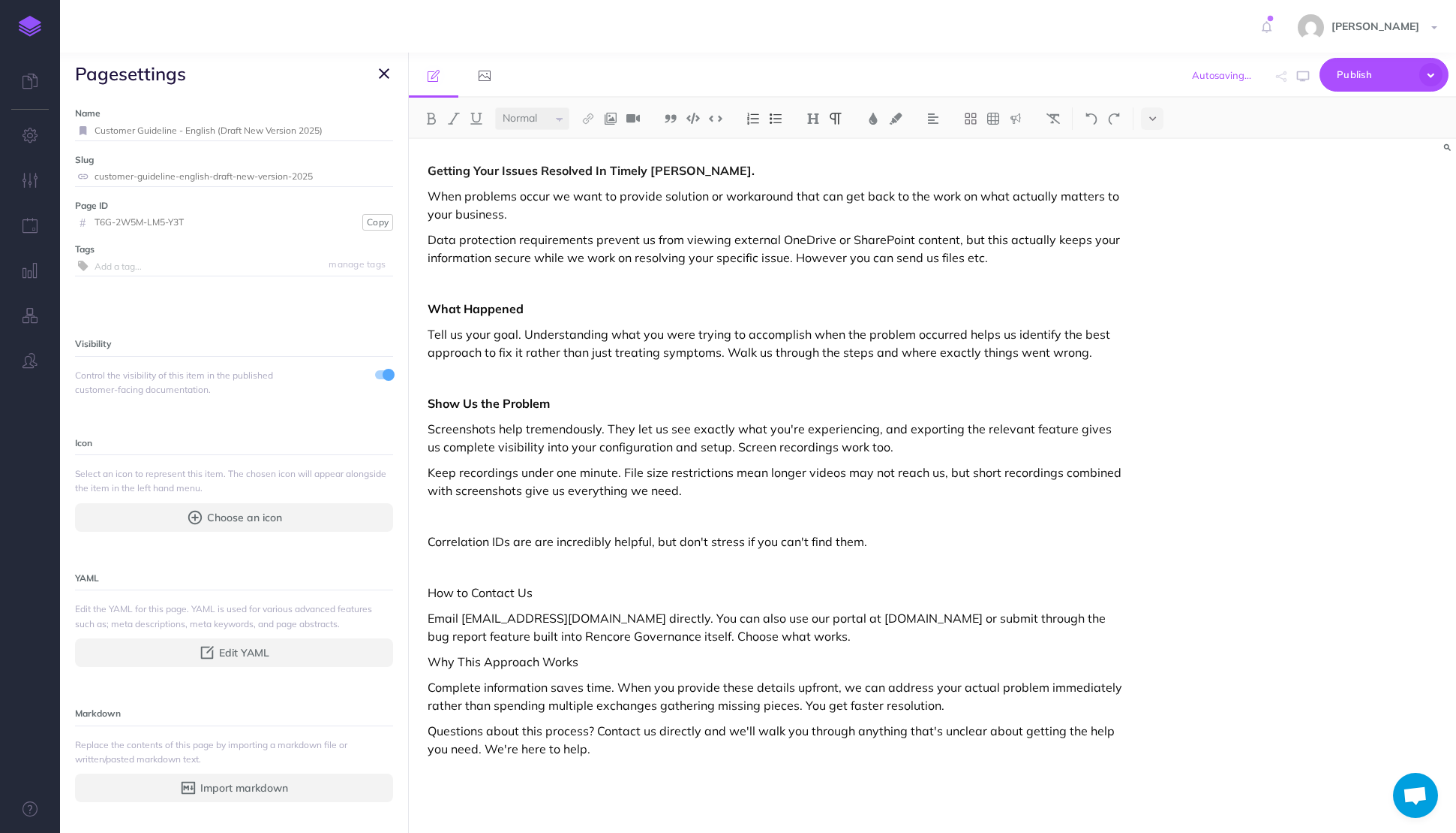
click at [675, 543] on p "Correlation IDs are are incredibly helpful, but don't stress if you can't find …" at bounding box center [775, 541] width 695 height 18
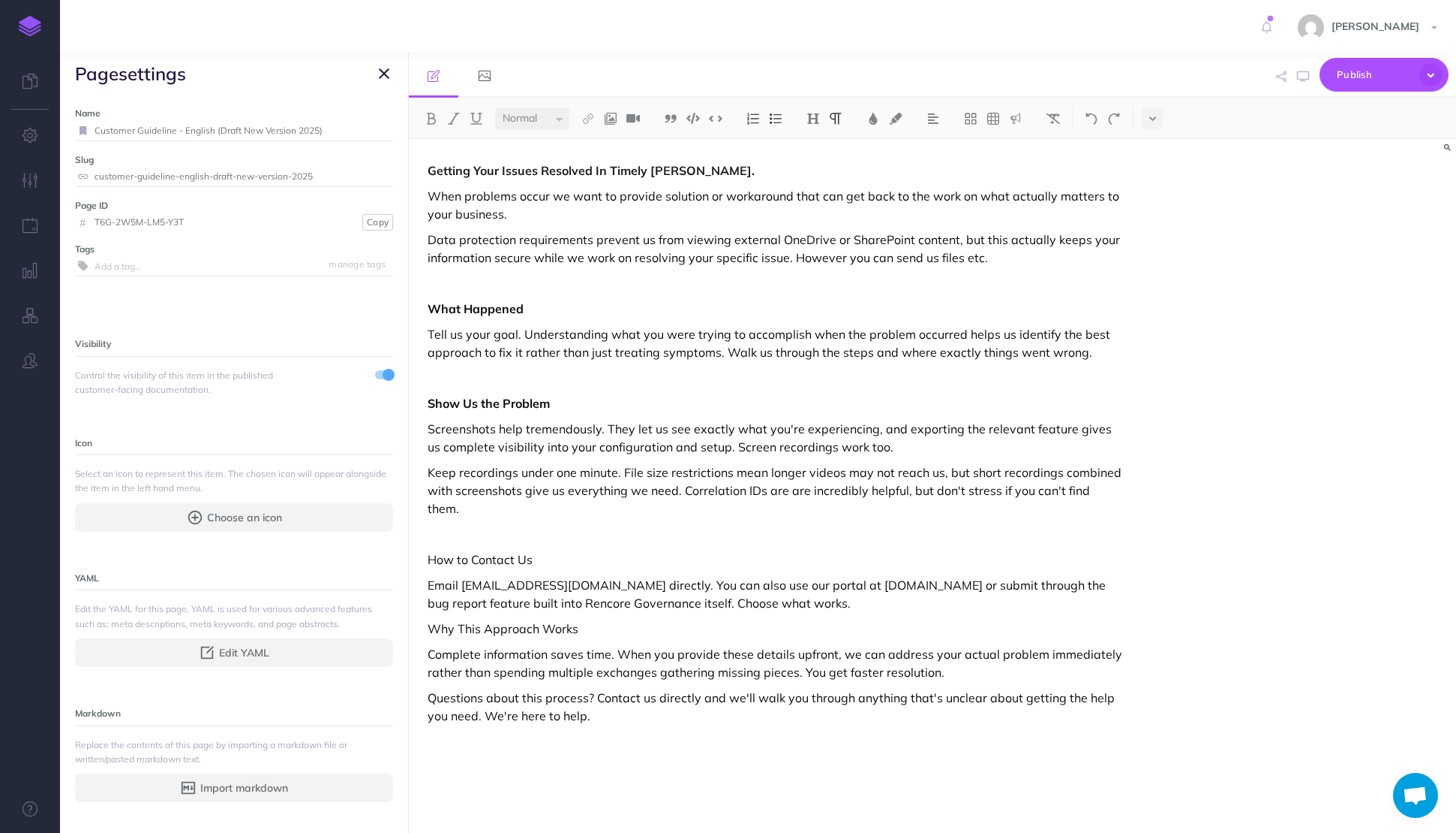
click at [800, 584] on p "Email [EMAIL_ADDRESS][DOMAIN_NAME] directly. You can also use our portal at [DO…" at bounding box center [775, 594] width 695 height 36
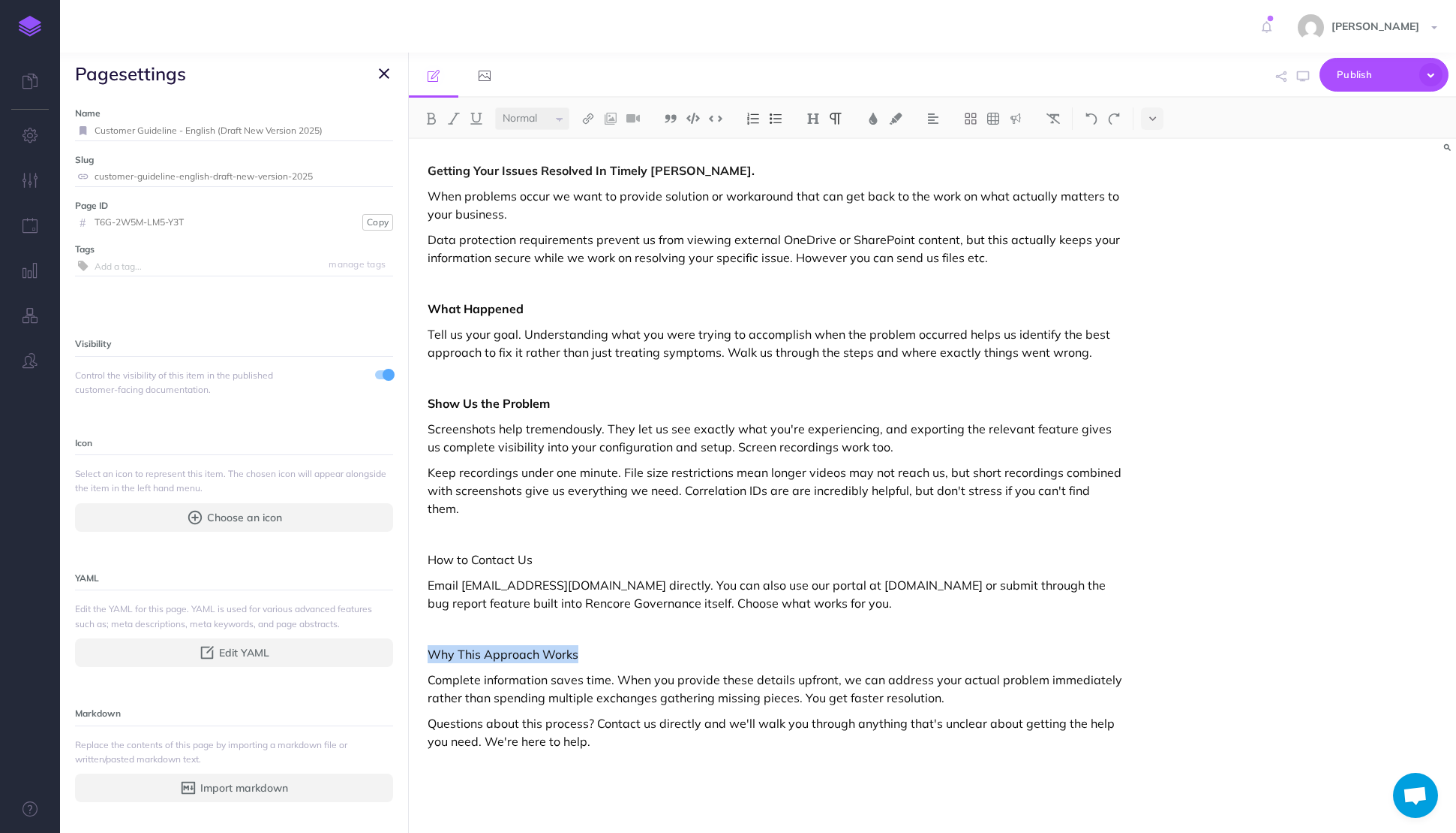
drag, startPoint x: 602, startPoint y: 641, endPoint x: 425, endPoint y: 632, distance: 177.2
click at [425, 632] on div "Getting Your Issues Resolved In Timely [PERSON_NAME]. When problems occur we wa…" at bounding box center [776, 477] width 733 height 679
click at [592, 723] on p "Questions about this process? Contact us directly and we'll walk you through an…" at bounding box center [775, 732] width 695 height 36
drag, startPoint x: 553, startPoint y: 536, endPoint x: 345, endPoint y: 541, distance: 208.1
click at [338, 540] on div "Internal Support Collapse all Expand all Expand to root folders [URL][DOMAIN_NA…" at bounding box center [758, 442] width 1396 height 780
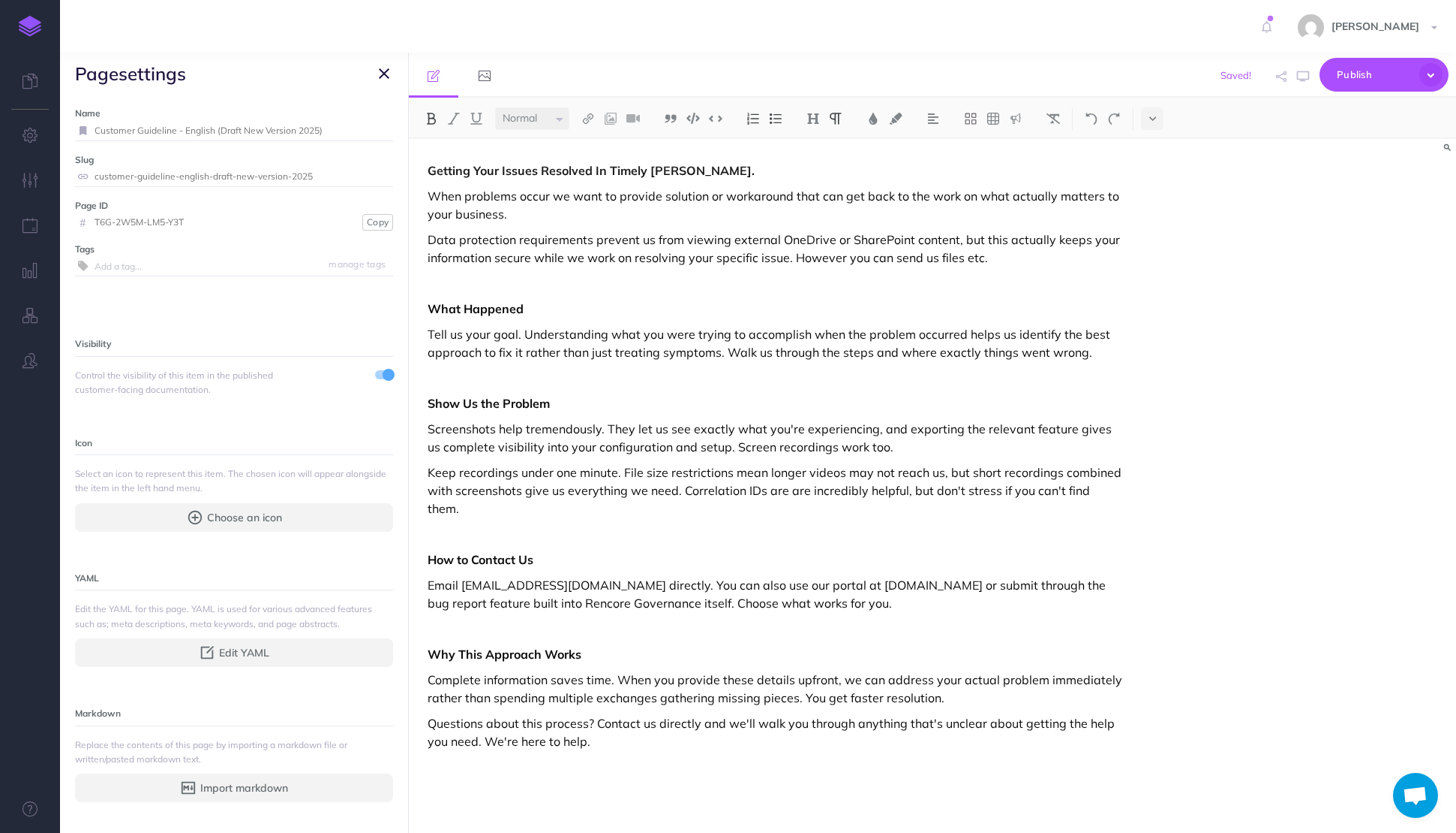
click at [498, 671] on p "Complete information saves time. When you provide these details upfront, we can…" at bounding box center [775, 689] width 695 height 36
click at [531, 671] on p "Complete information saves time. When you provide these details upfront, we can…" at bounding box center [775, 689] width 695 height 36
click at [605, 671] on p "Complete information saves time. When you provide these details upfront, we can…" at bounding box center [775, 689] width 695 height 36
drag, startPoint x: 618, startPoint y: 666, endPoint x: 419, endPoint y: 666, distance: 199.0
click at [419, 666] on div "Getting Your Issues Resolved In Timely [PERSON_NAME]. When problems occur we wa…" at bounding box center [776, 477] width 733 height 679
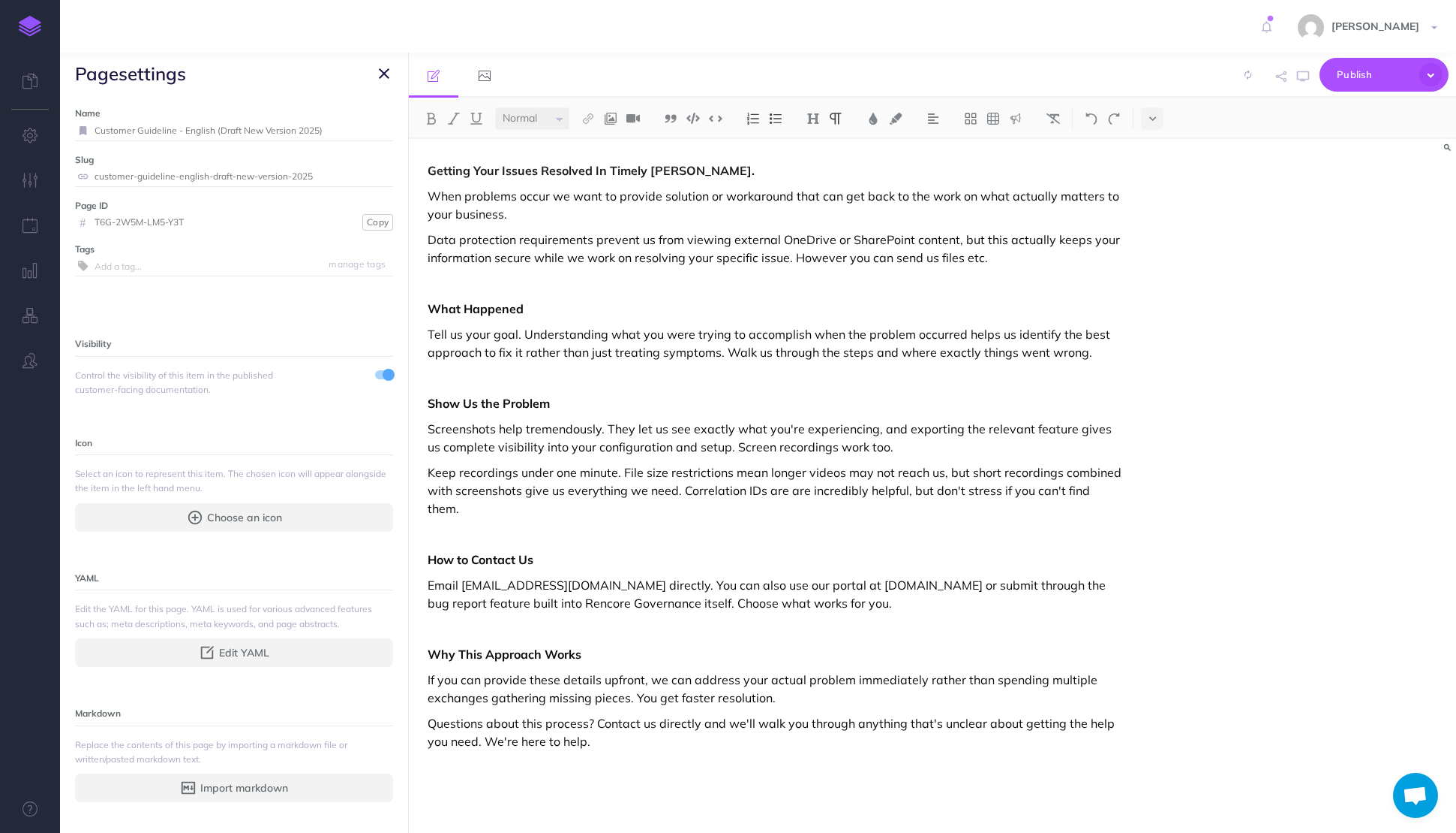
drag, startPoint x: 537, startPoint y: 680, endPoint x: 562, endPoint y: 672, distance: 26.2
click at [537, 680] on p "If you can provide these details upfront, we can address your actual problem im…" at bounding box center [775, 689] width 695 height 36
click at [636, 680] on p "If you can provide these details upfront, we can address your actual problem im…" at bounding box center [775, 689] width 695 height 36
click at [426, 698] on div "Getting Your Issues Resolved In Timely [PERSON_NAME]. When problems occur we wa…" at bounding box center [776, 477] width 733 height 679
drag, startPoint x: 1069, startPoint y: 707, endPoint x: 569, endPoint y: 727, distance: 500.4
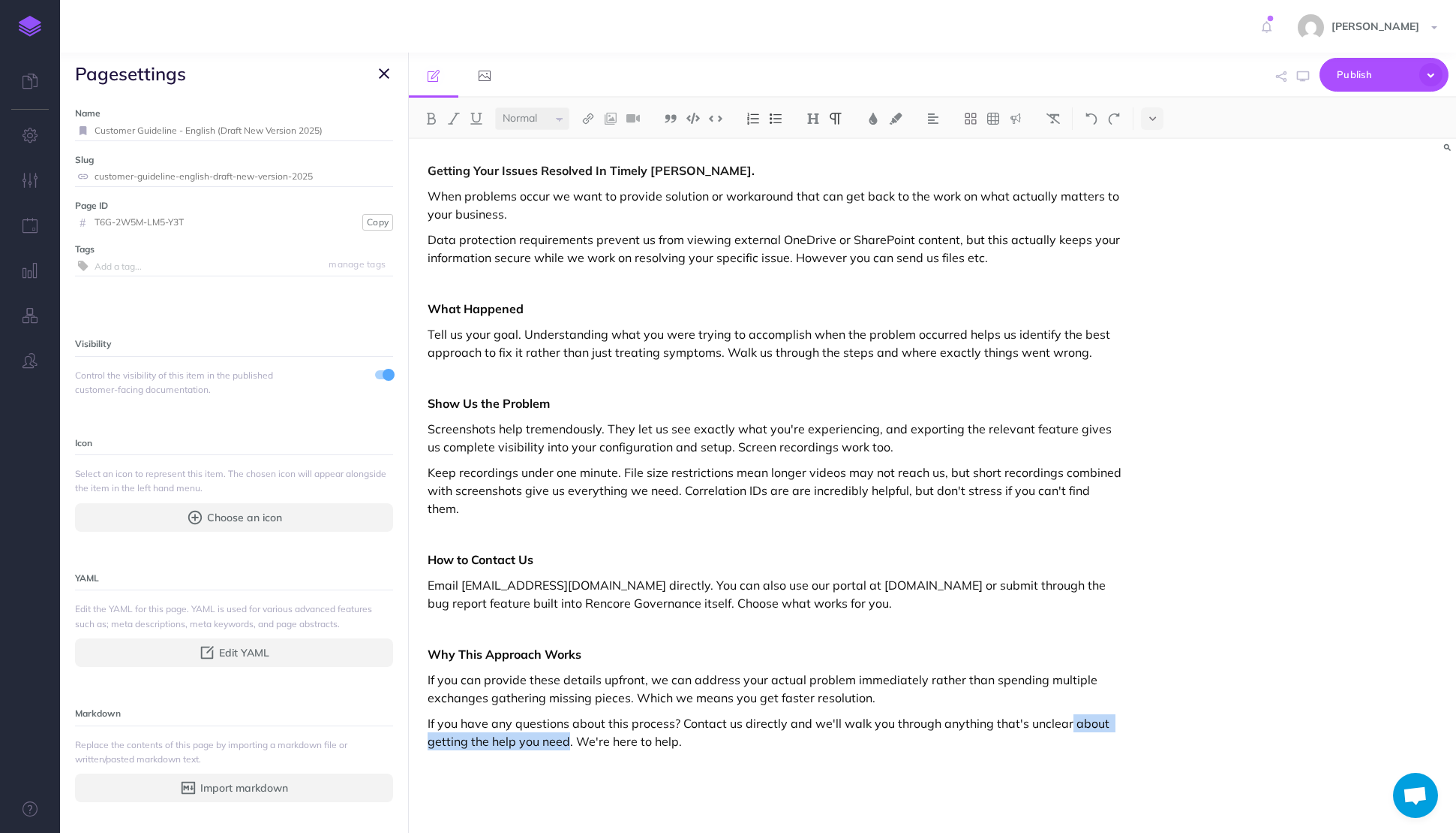
click at [569, 727] on p "If you have any questions about this process? Contact us directly and we'll wal…" at bounding box center [775, 732] width 695 height 36
click at [1435, 76] on icon "button" at bounding box center [1430, 74] width 23 height 23
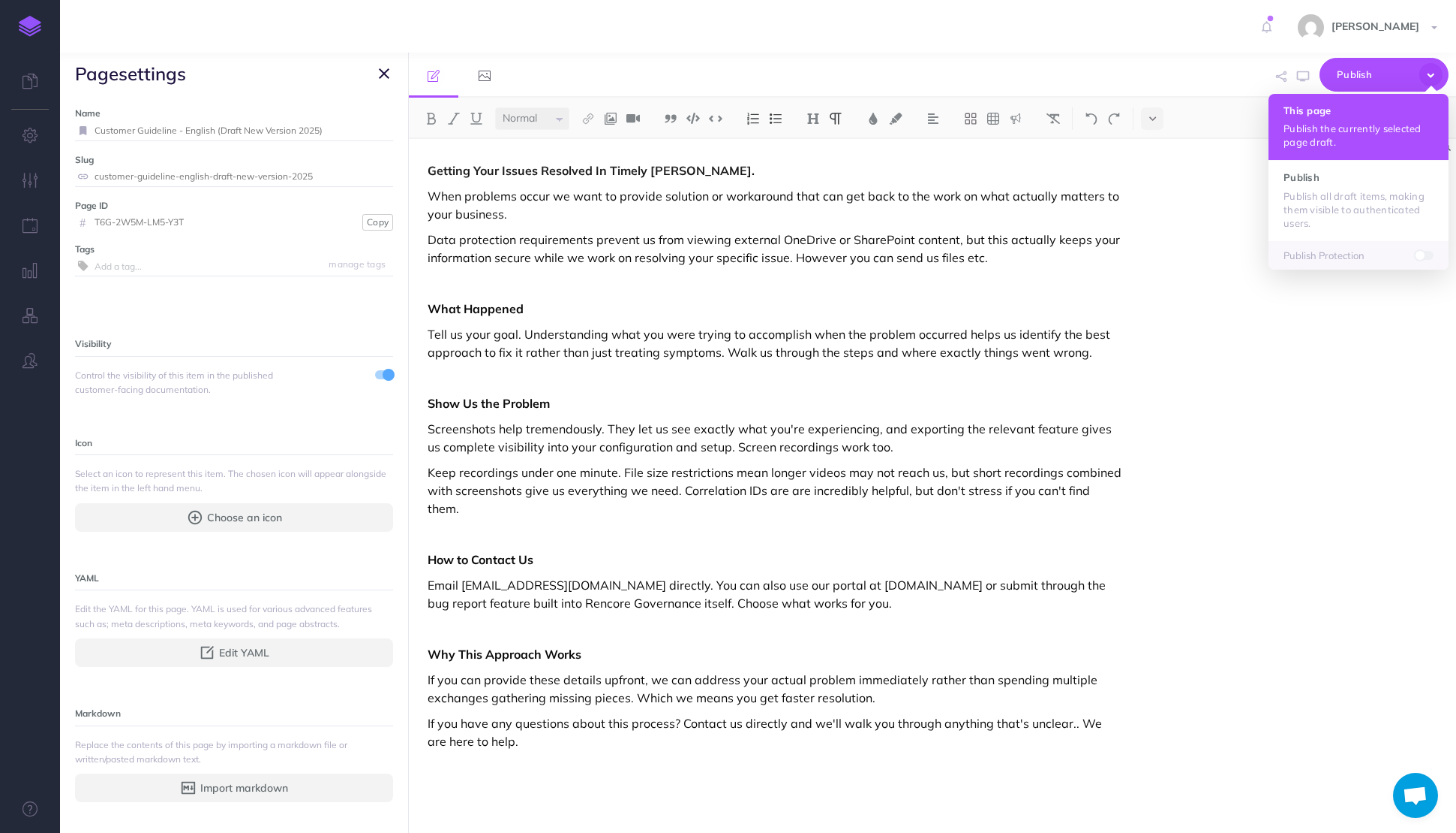
click at [1340, 112] on h4 "This page" at bounding box center [1358, 110] width 150 height 11
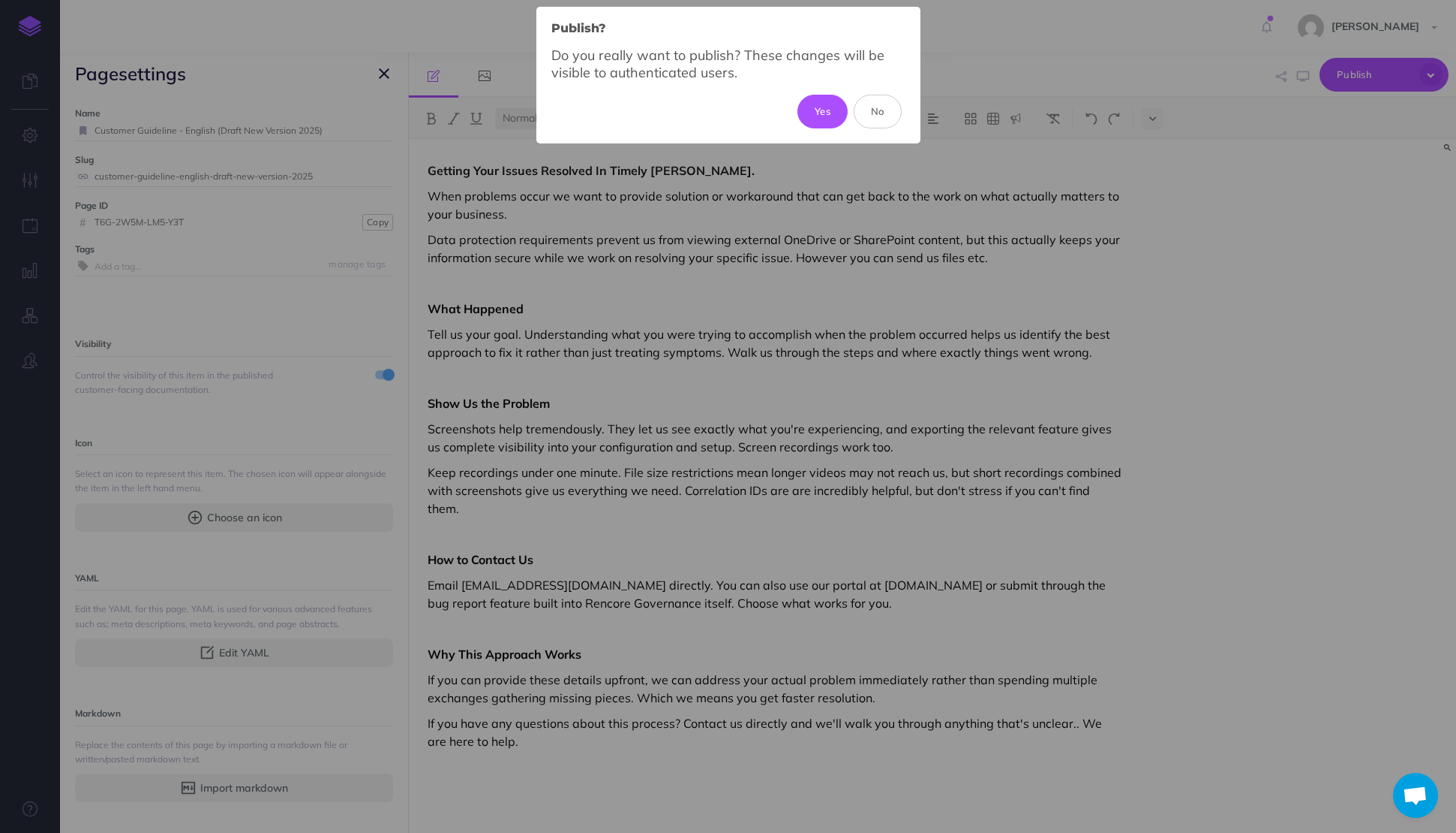
drag, startPoint x: 830, startPoint y: 106, endPoint x: 696, endPoint y: 132, distance: 136.5
click at [830, 106] on button "Yes" at bounding box center [823, 111] width 50 height 33
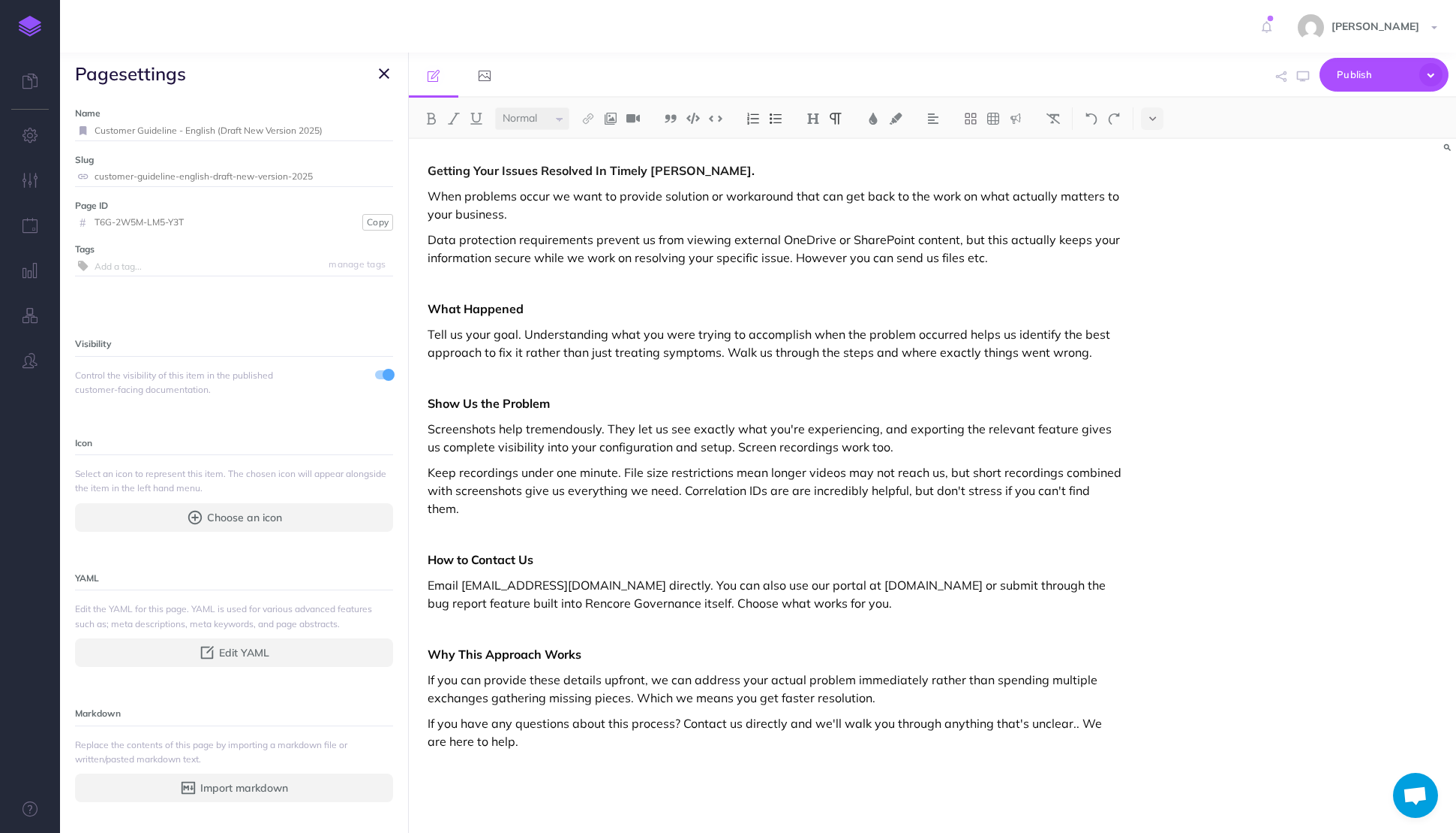
click at [532, 367] on div "Getting Your Issues Resolved In Timely [PERSON_NAME]. When problems occur we wa…" at bounding box center [776, 477] width 733 height 679
click at [509, 328] on p "Tell us your goal. Understanding what you were trying to accomplish when the pr…" at bounding box center [775, 343] width 695 height 36
click at [519, 334] on p "Tell us your goal. Understanding what you were trying to accomplish when the pr…" at bounding box center [775, 343] width 695 height 36
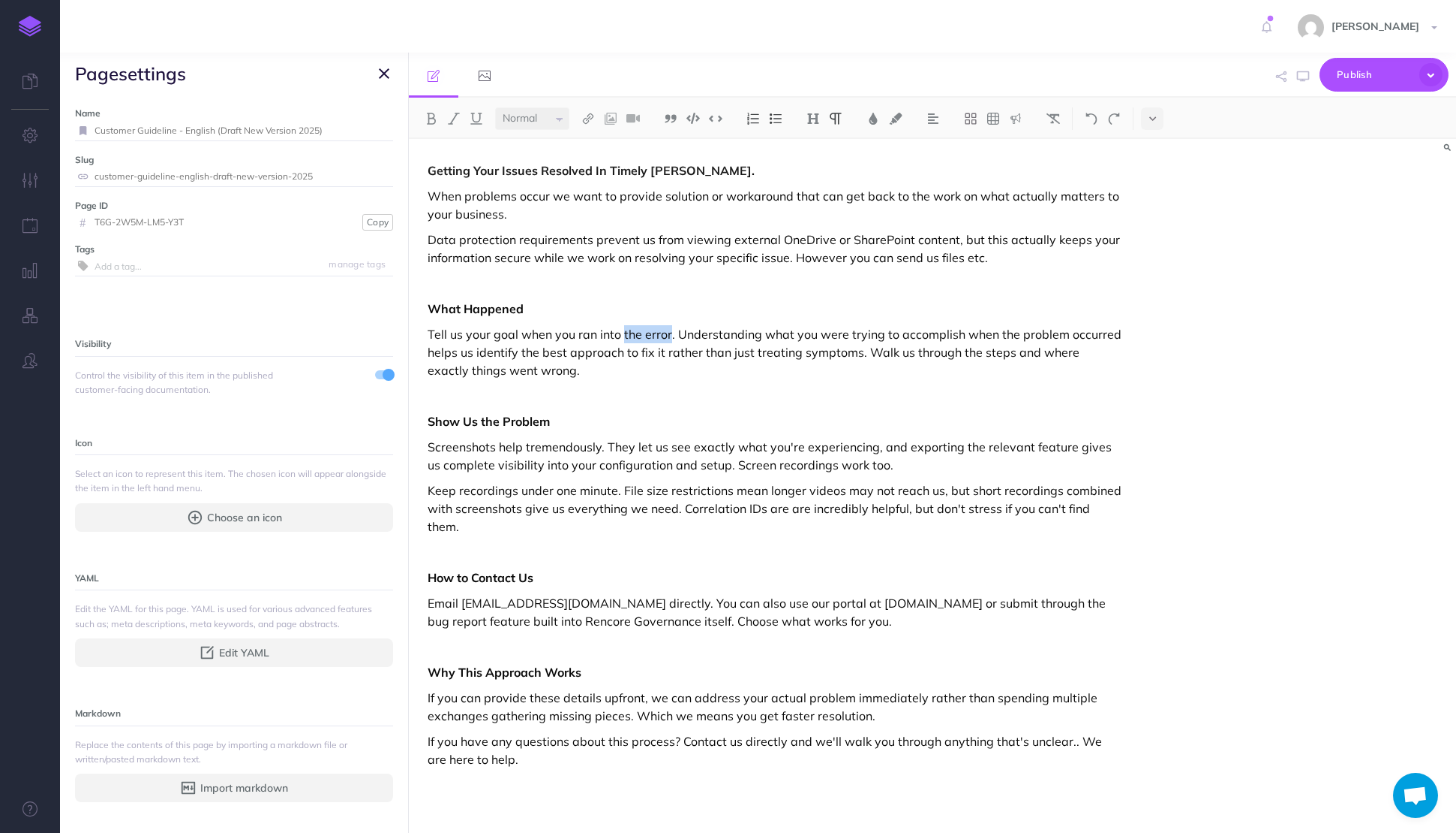
drag, startPoint x: 671, startPoint y: 333, endPoint x: 623, endPoint y: 336, distance: 48.1
click at [623, 336] on p "Tell us your goal when you ran into the error. Understanding what you were tryi…" at bounding box center [775, 352] width 695 height 54
click at [1029, 352] on p "Tell us your goal when you ran into an issue or where unsure how to do somethin…" at bounding box center [775, 352] width 695 height 54
click at [556, 370] on p "Tell us your goal when you ran into an issue or where unsure how to do somethin…" at bounding box center [775, 352] width 695 height 54
drag, startPoint x: 427, startPoint y: 492, endPoint x: 477, endPoint y: 491, distance: 50.0
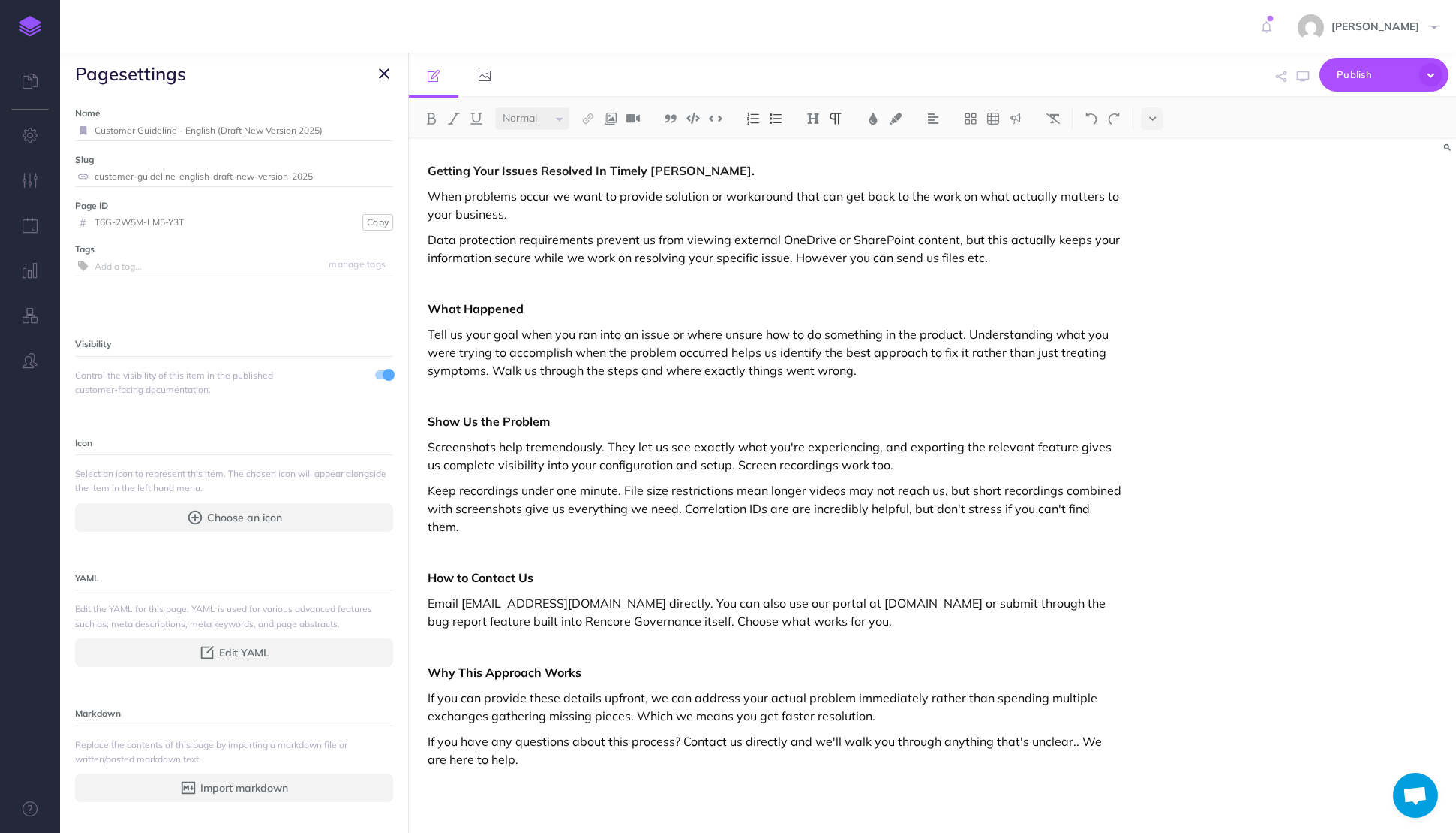
click at [431, 491] on p "Keep recordings under one minute. File size restrictions mean longer videos may…" at bounding box center [775, 508] width 695 height 54
click at [520, 531] on p "It is help if you keep recordings under one minute. File size restrictions mean…" at bounding box center [775, 508] width 695 height 54
click at [554, 552] on p at bounding box center [775, 552] width 695 height 18
click at [747, 628] on p "Email [EMAIL_ADDRESS][DOMAIN_NAME] directly. You can also use our portal at [DO…" at bounding box center [775, 612] width 695 height 36
click at [507, 649] on p at bounding box center [775, 647] width 695 height 18
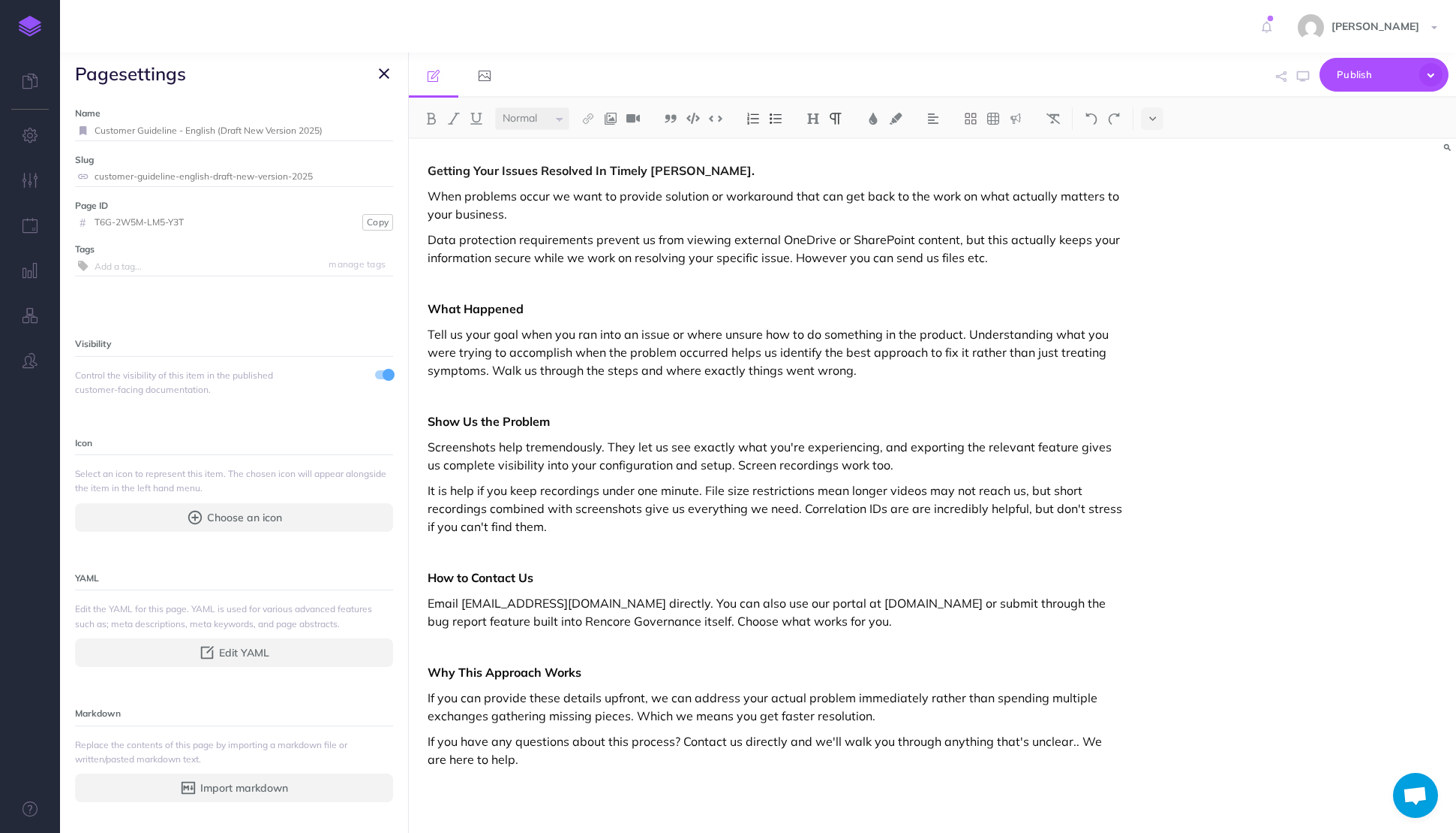
click at [542, 715] on p "If you can provide these details upfront, we can address your actual problem im…" at bounding box center [775, 706] width 695 height 36
click at [548, 714] on p "If you can provide these details upfront, we can address your actual problem im…" at bounding box center [775, 706] width 695 height 36
click at [786, 717] on p "If you can provide these details upfront, we can address your actual problem im…" at bounding box center [775, 706] width 695 height 36
click at [781, 718] on p "If you can provide these details upfront, we can address your actual problem im…" at bounding box center [775, 706] width 695 height 36
click at [1332, 77] on button "Publish" at bounding box center [1384, 75] width 129 height 34
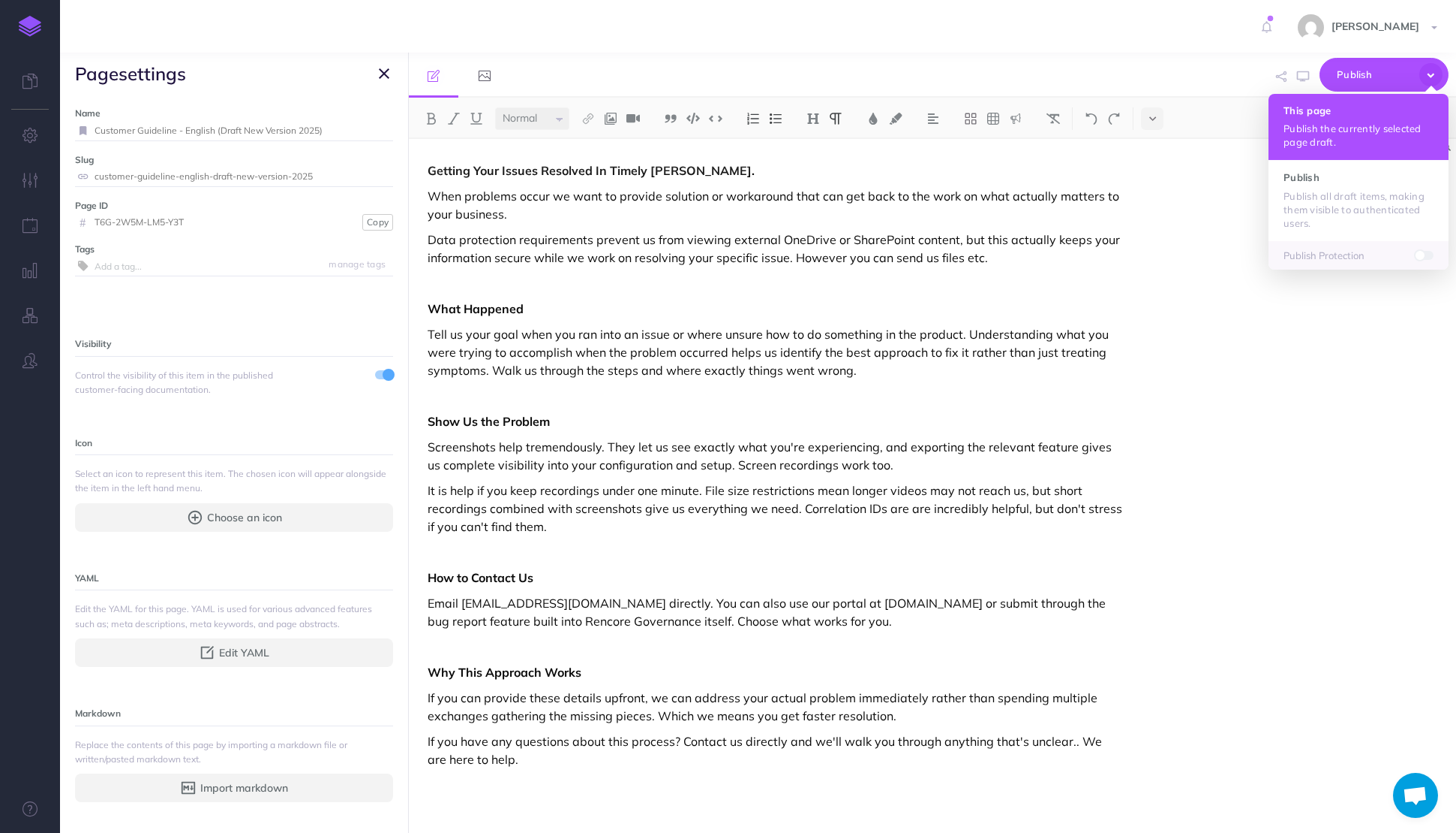
click at [1312, 124] on p "Publish the currently selected page draft." at bounding box center [1358, 135] width 150 height 27
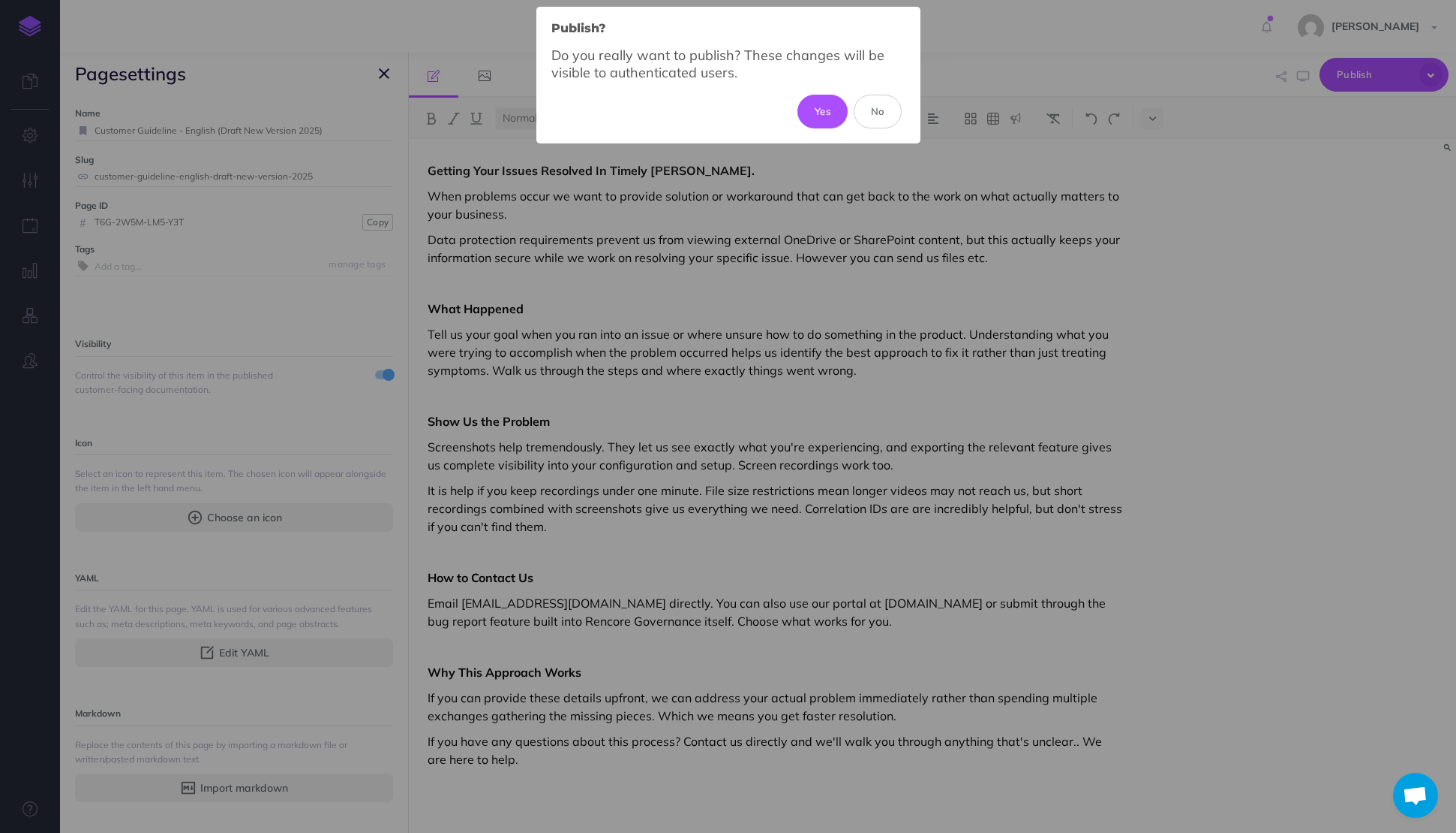
drag, startPoint x: 833, startPoint y: 105, endPoint x: 724, endPoint y: 124, distance: 110.6
click at [833, 105] on button "Yes" at bounding box center [823, 111] width 50 height 33
